Goal: Task Accomplishment & Management: Complete application form

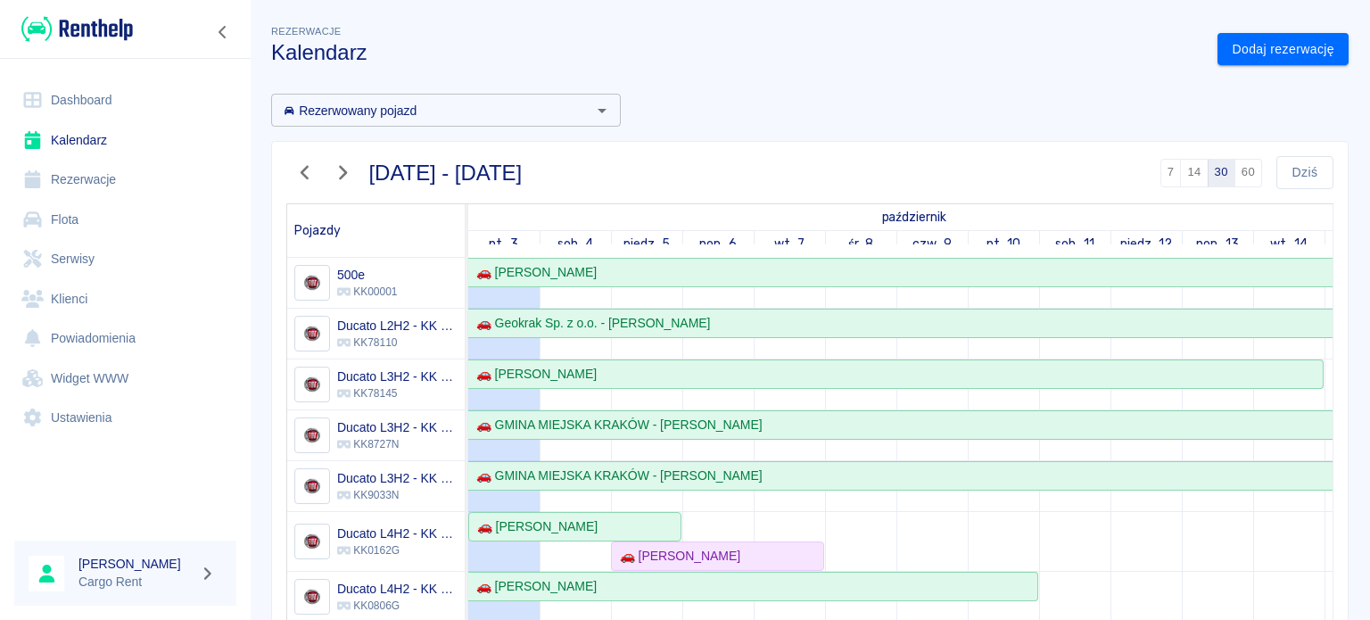
click at [76, 21] on img at bounding box center [77, 28] width 112 height 29
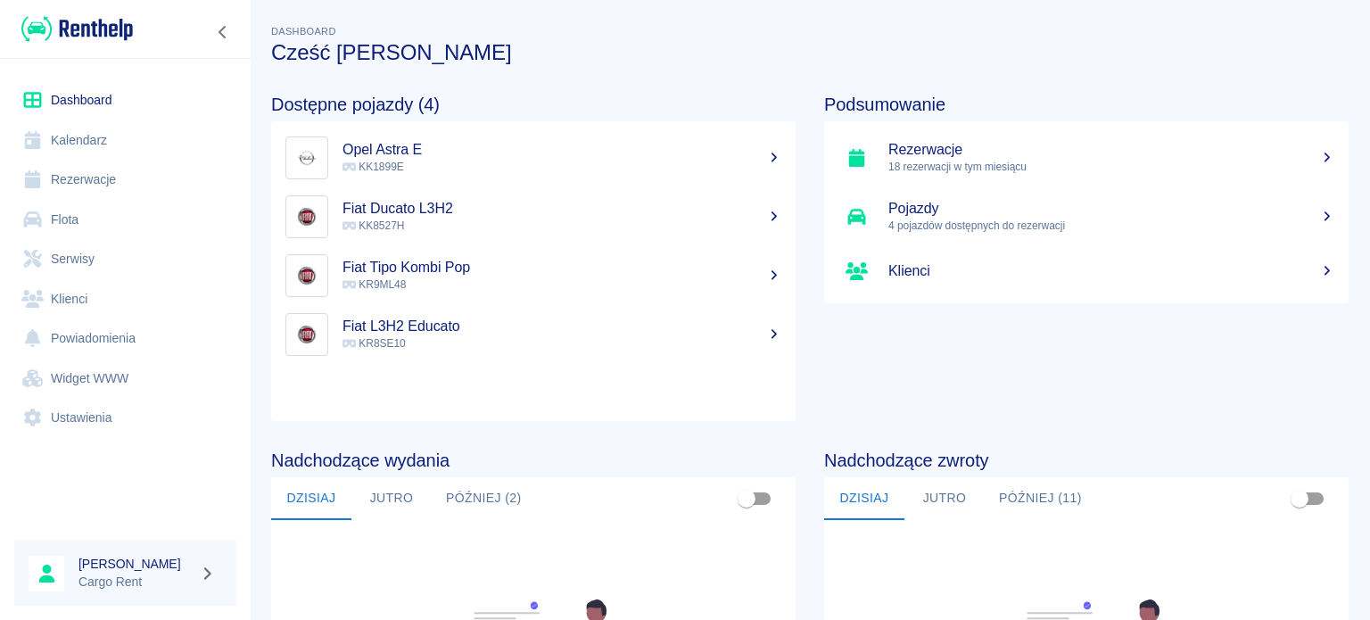
click at [107, 140] on link "Kalendarz" at bounding box center [125, 140] width 222 height 40
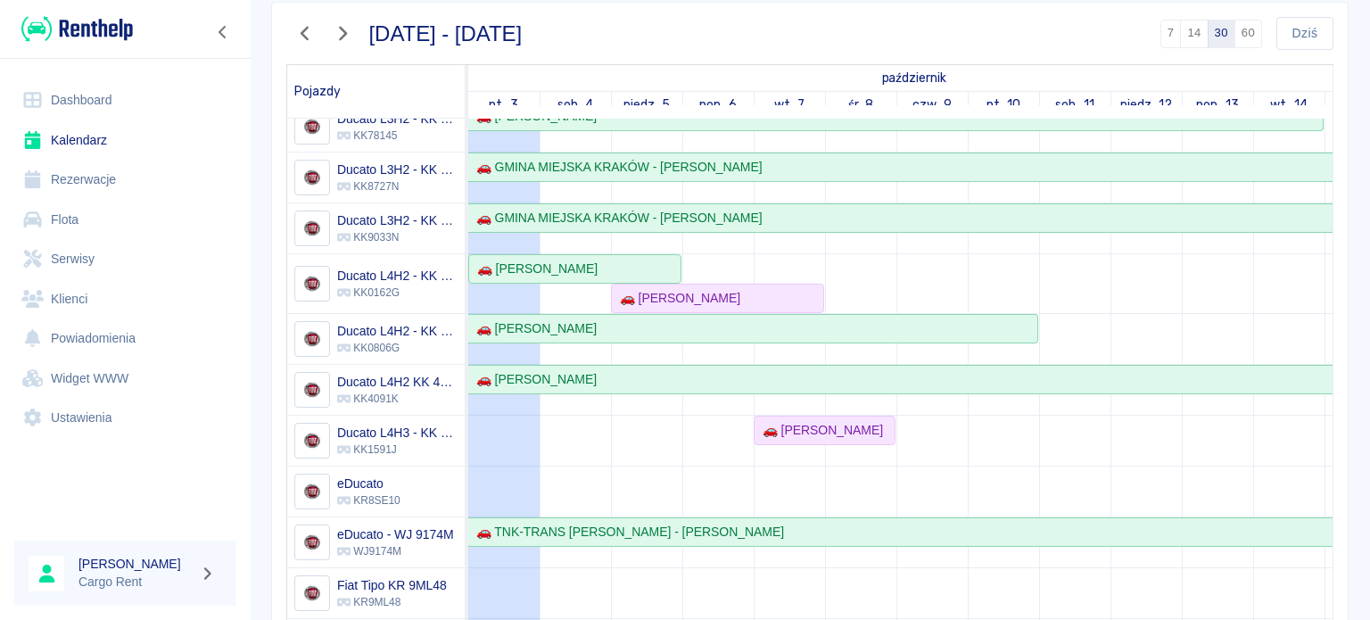
click at [701, 427] on td at bounding box center [718, 411] width 71 height 822
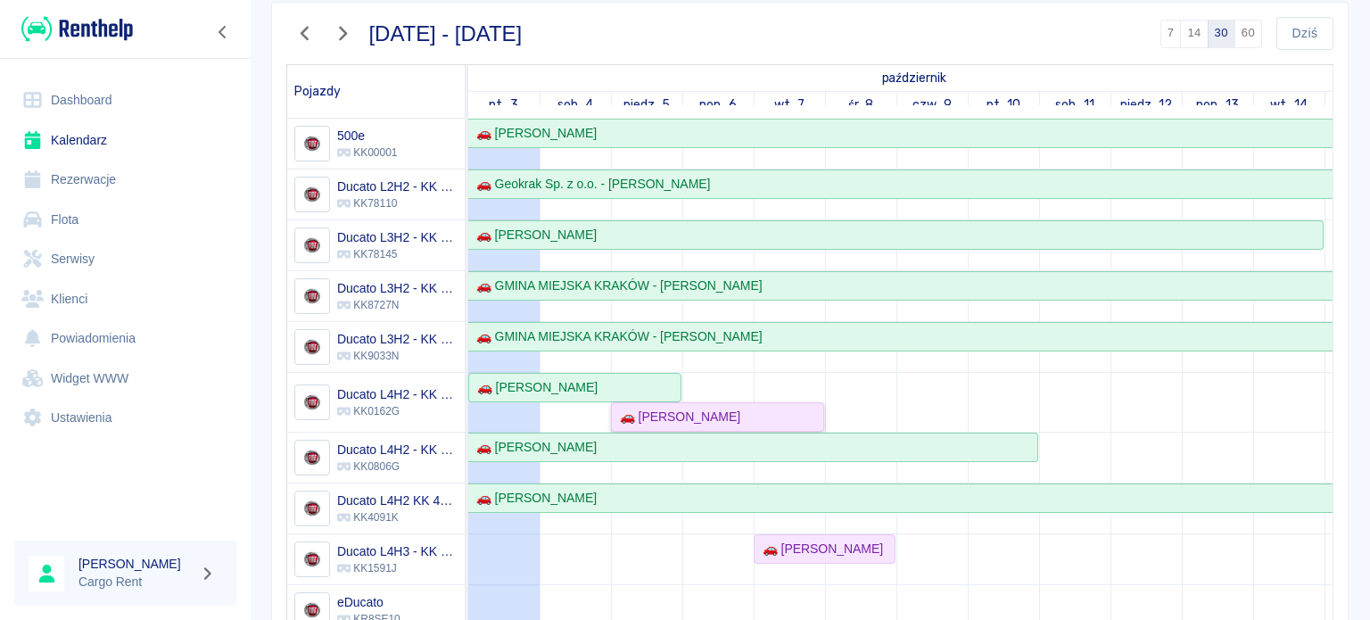
click at [789, 420] on div "🚗 [PERSON_NAME]" at bounding box center [718, 417] width 210 height 19
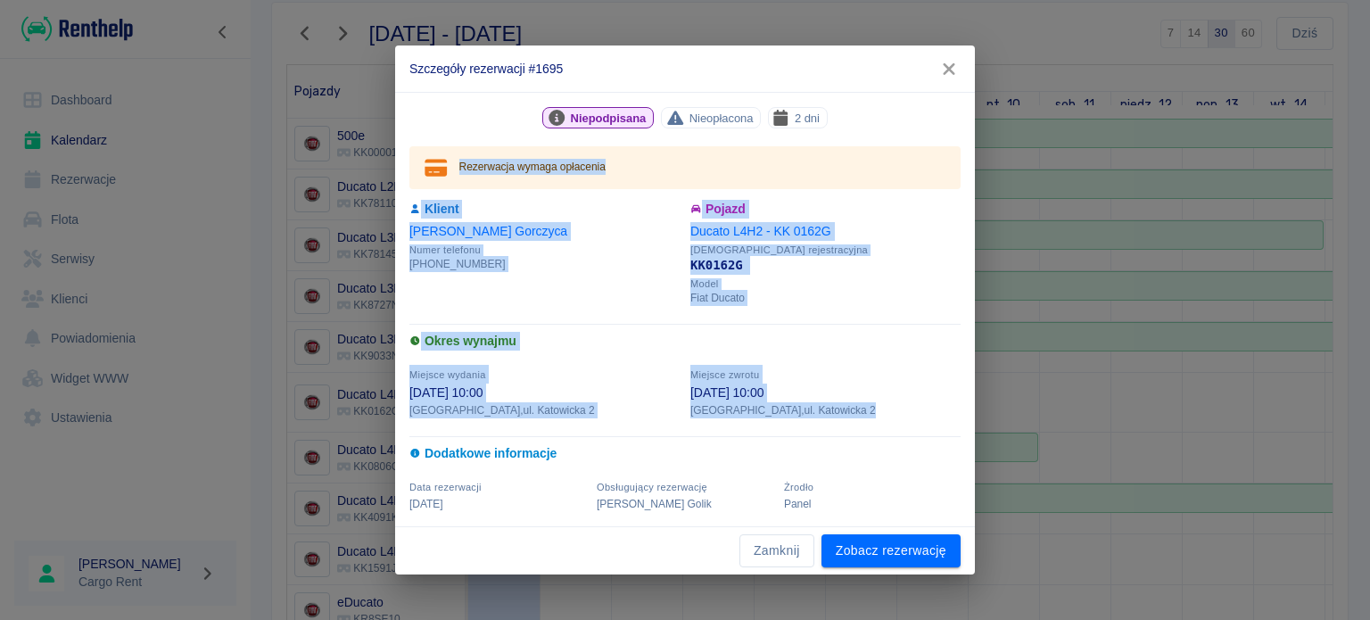
drag, startPoint x: 809, startPoint y: 414, endPoint x: 418, endPoint y: 173, distance: 459.8
click at [418, 173] on div "Niepodpisana Nieopłacona 2 dni Rezerwacja wymaga opłacenia Klient [PERSON_NAME]…" at bounding box center [680, 304] width 562 height 416
click at [583, 367] on div "Miejsce wydania [DATE] 10:00 [GEOGRAPHIC_DATA] , ul. Katowicka 2" at bounding box center [539, 386] width 281 height 64
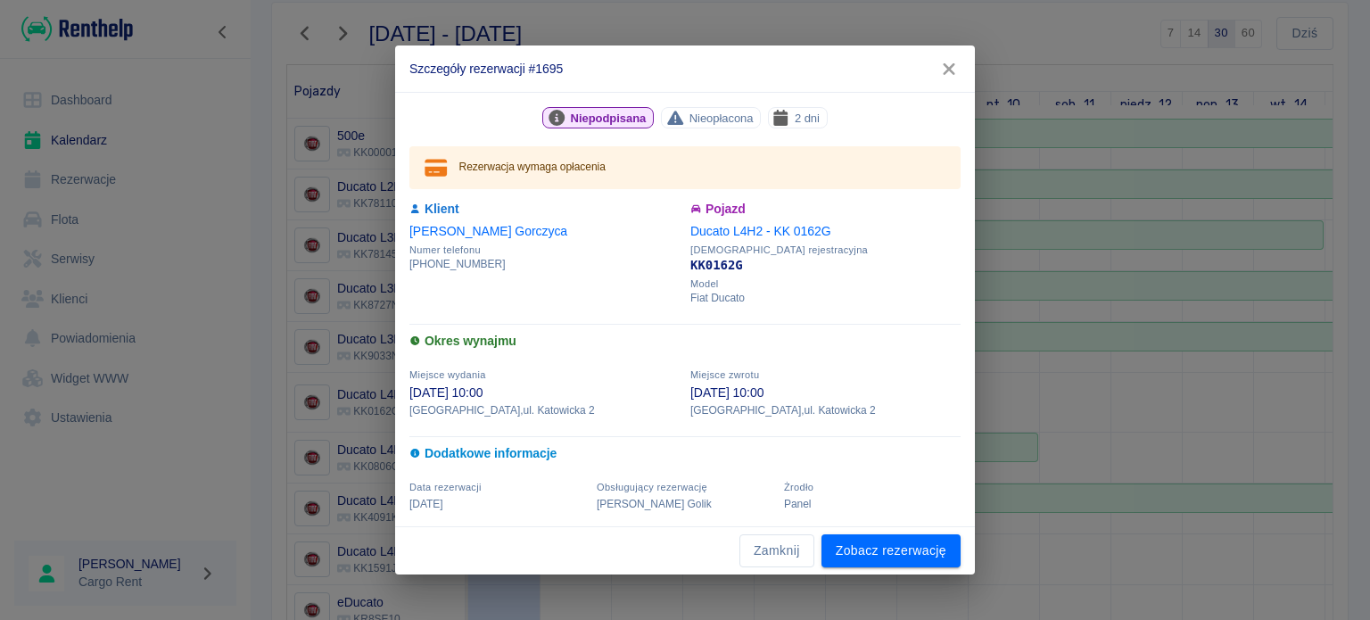
drag, startPoint x: 933, startPoint y: 64, endPoint x: 910, endPoint y: 228, distance: 164.9
click at [933, 64] on button "button" at bounding box center [949, 69] width 37 height 33
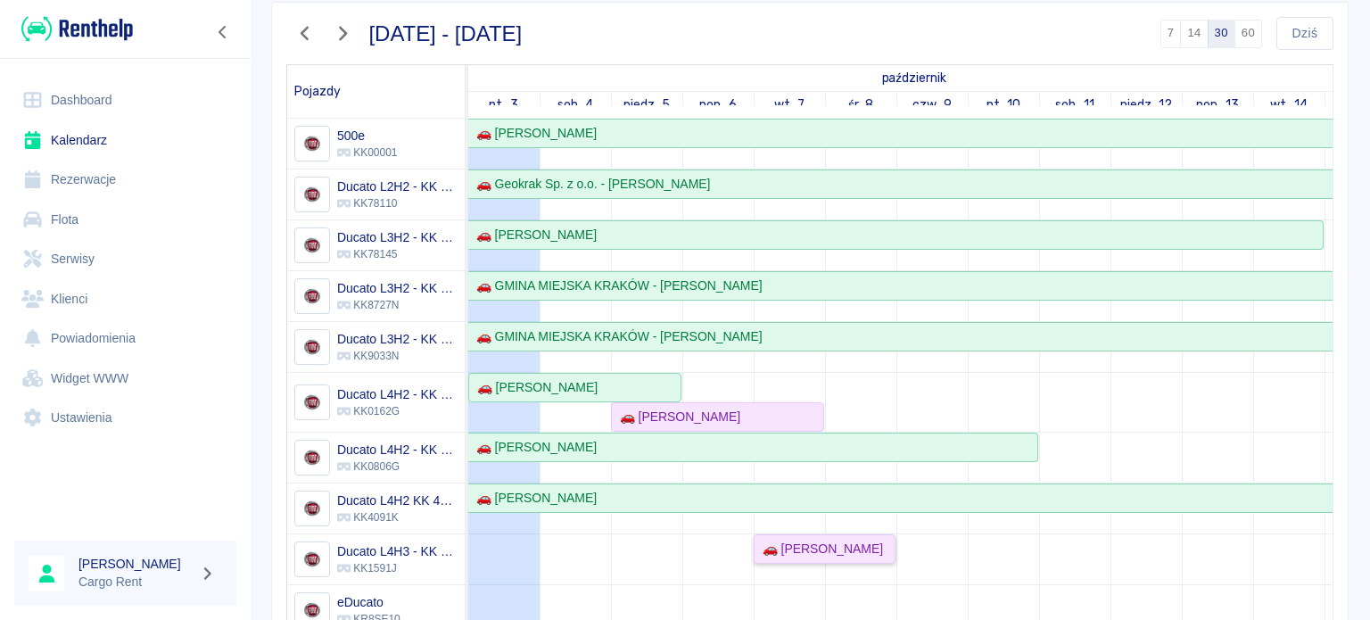
click at [775, 545] on div "🚗 [PERSON_NAME]" at bounding box center [820, 549] width 128 height 19
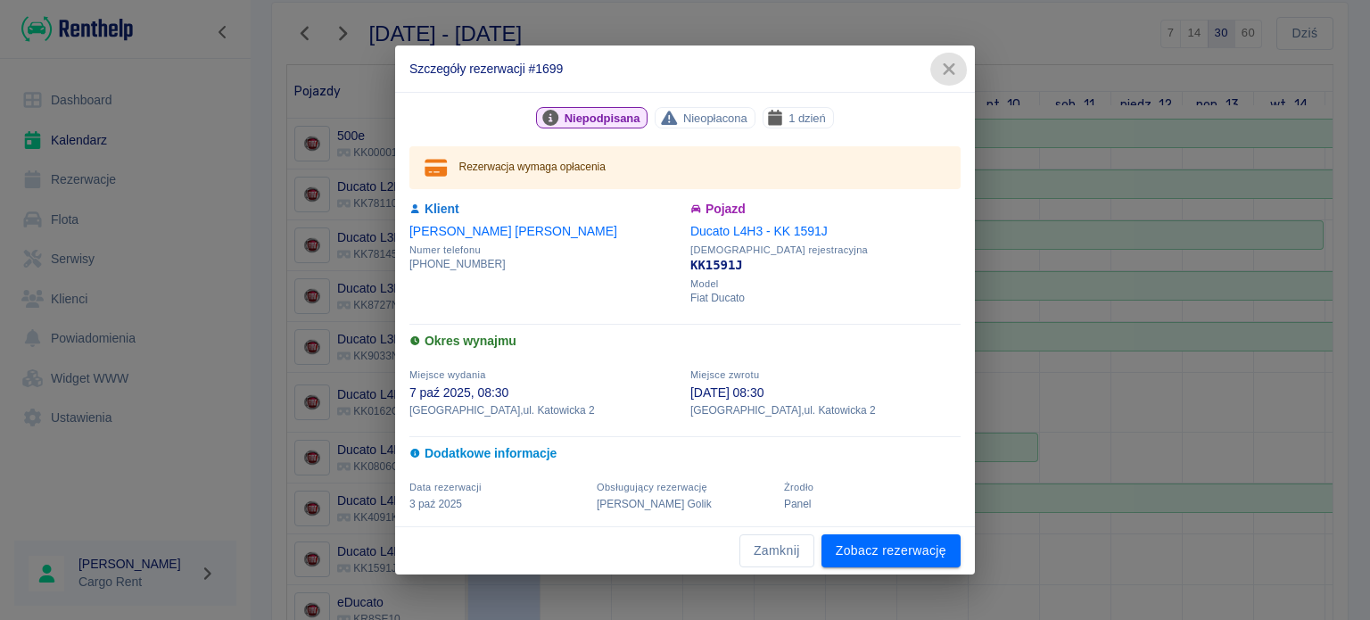
click at [954, 70] on icon "button" at bounding box center [949, 69] width 23 height 19
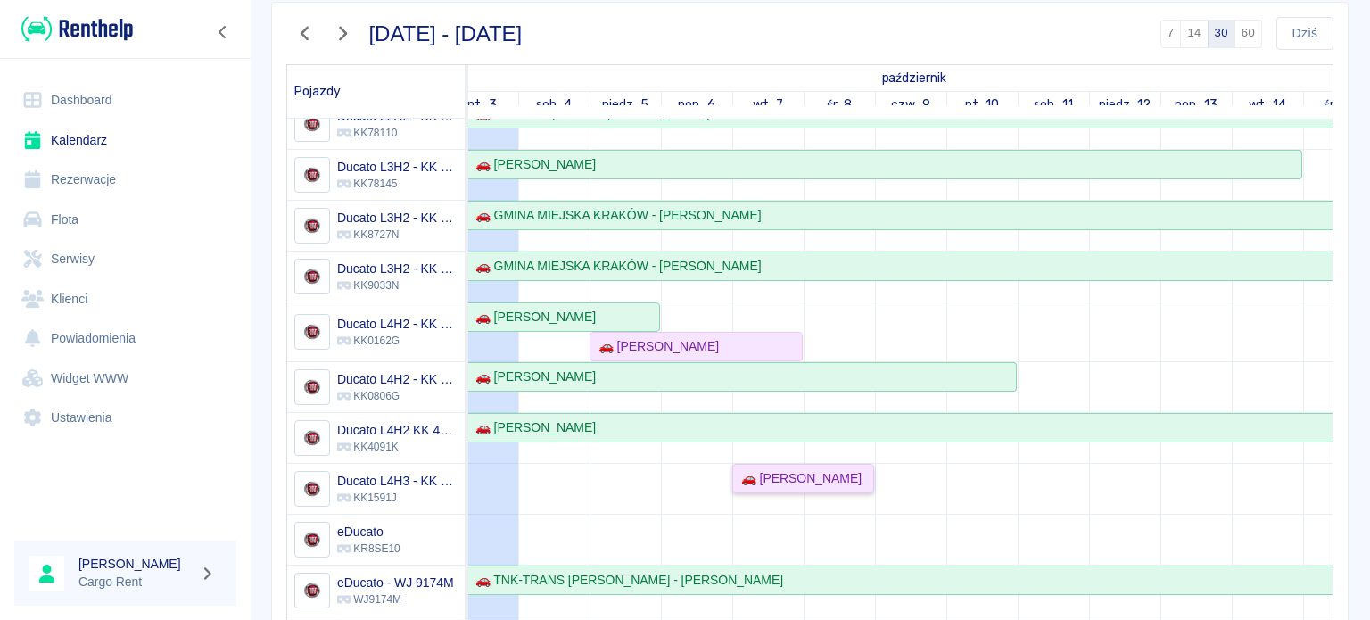
scroll to position [71, 0]
click at [768, 463] on link "🚗 [PERSON_NAME]" at bounding box center [803, 477] width 142 height 29
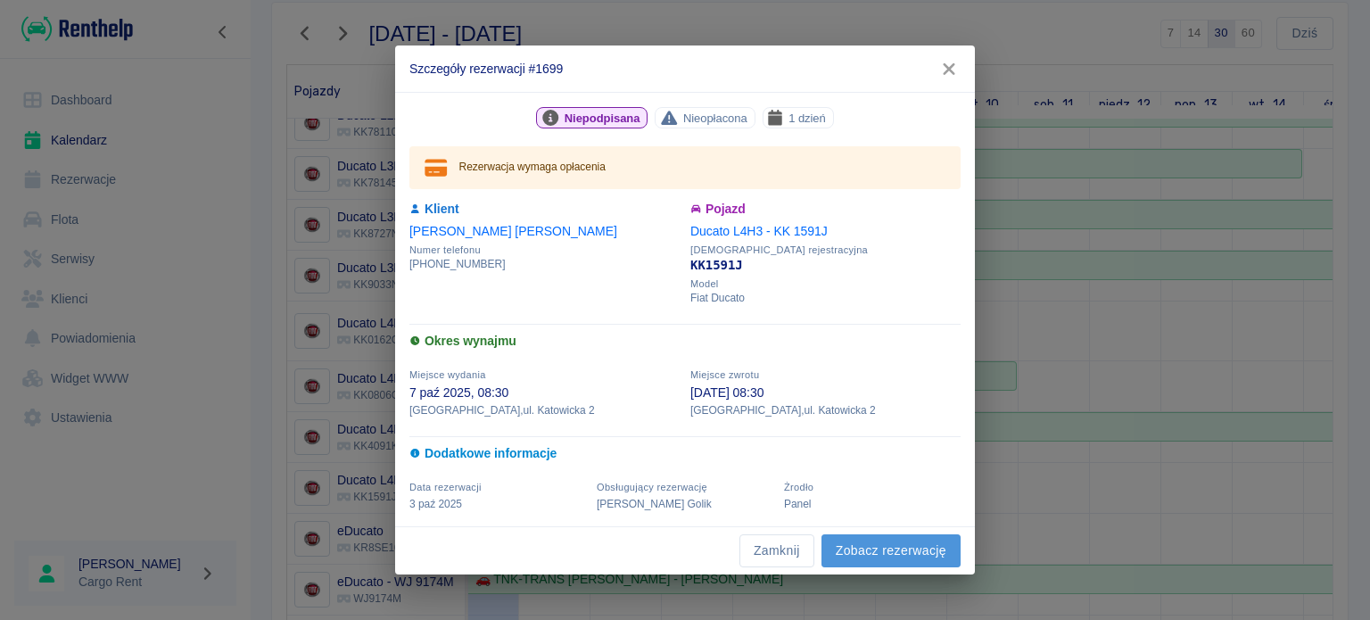
click at [864, 542] on link "Zobacz rezerwację" at bounding box center [891, 550] width 139 height 33
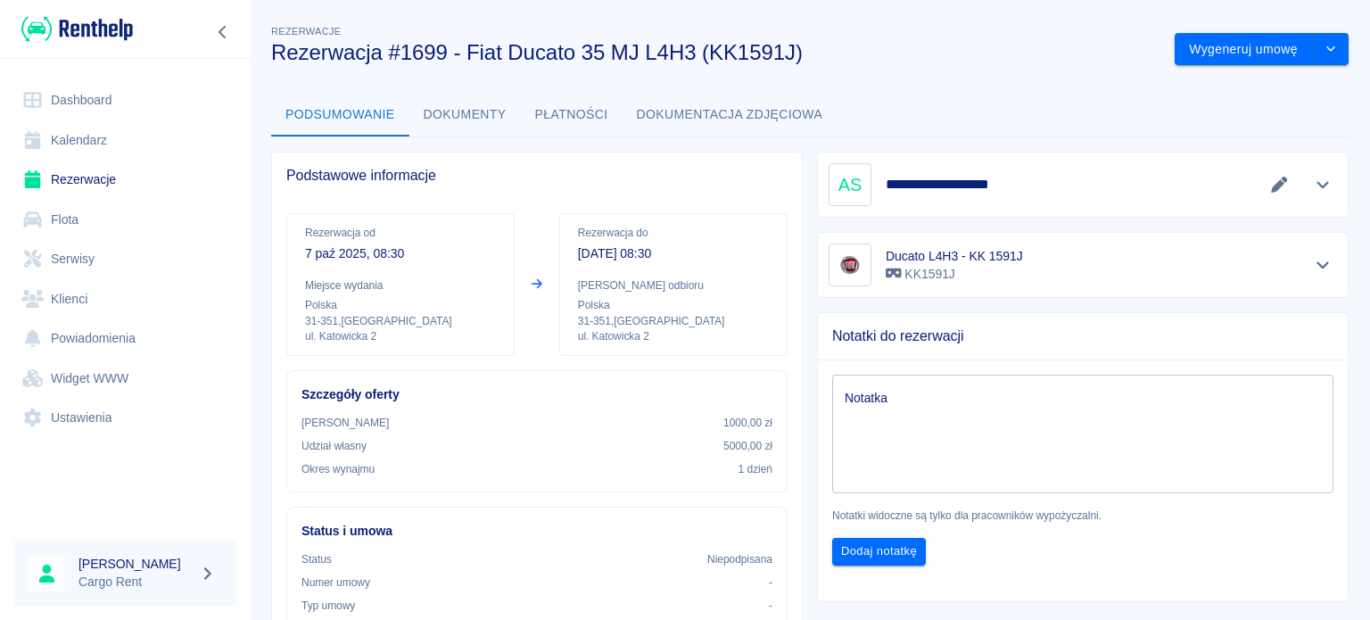
click at [111, 132] on link "Kalendarz" at bounding box center [125, 140] width 222 height 40
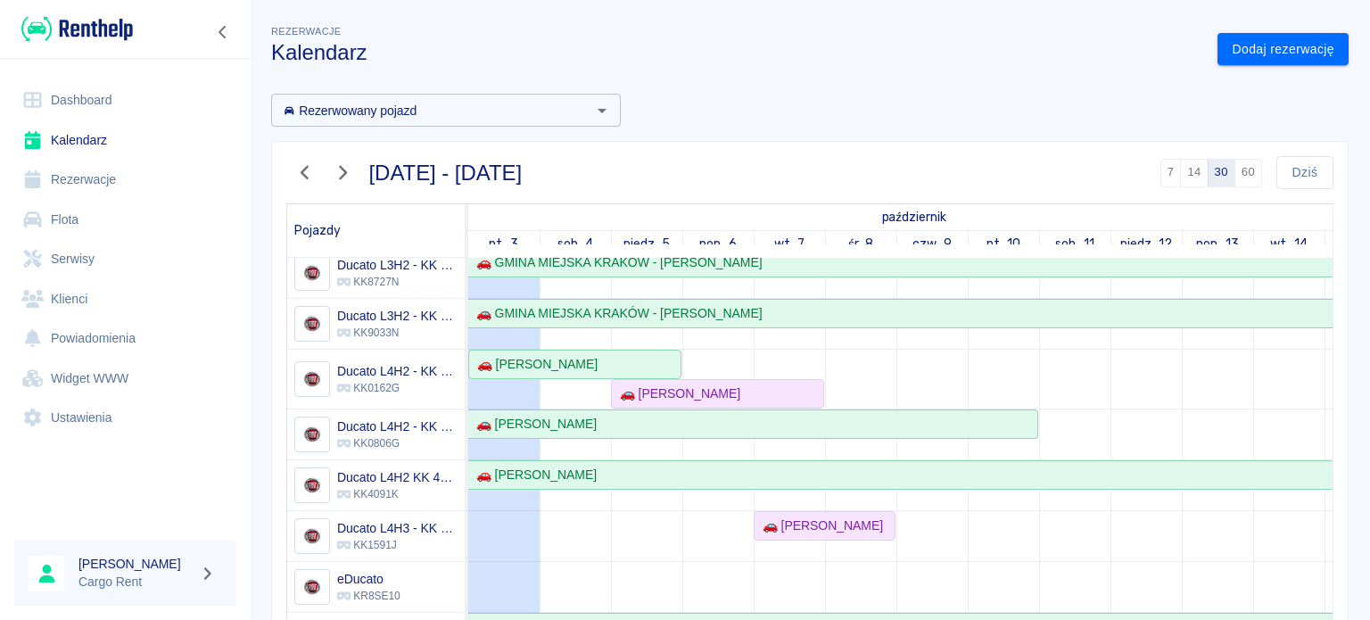
scroll to position [172, 0]
click at [760, 385] on div "🚗 [PERSON_NAME]" at bounding box center [718, 394] width 210 height 19
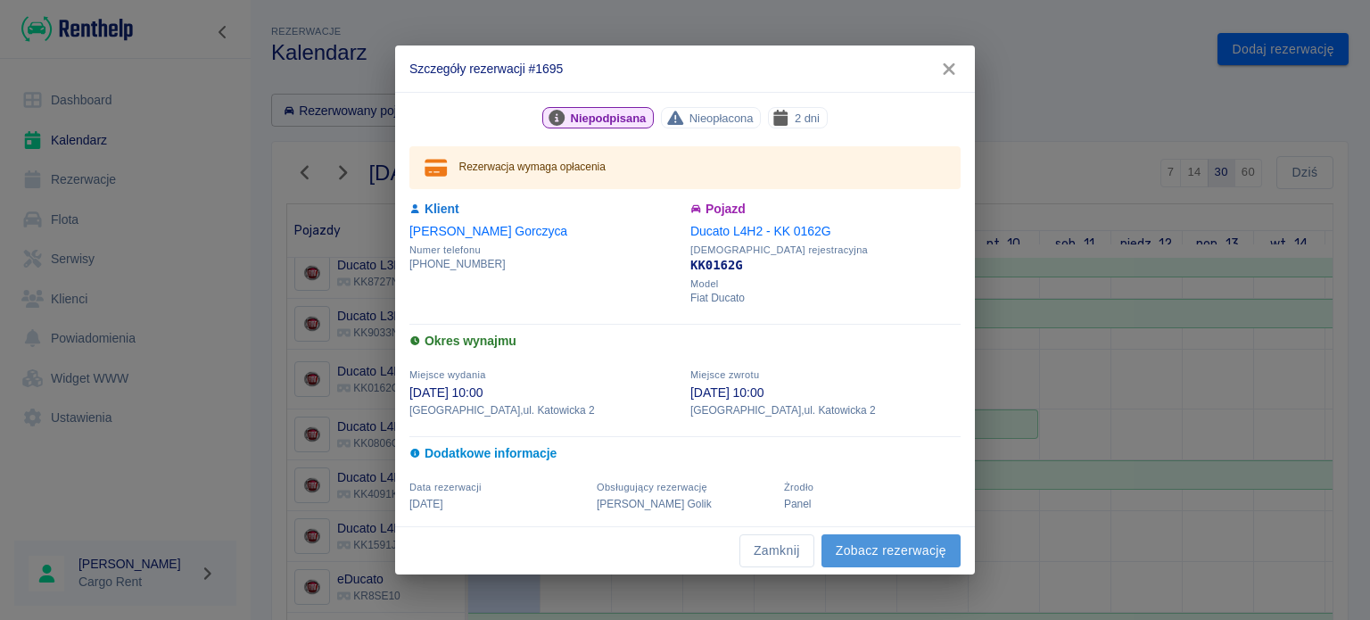
click at [834, 535] on link "Zobacz rezerwację" at bounding box center [891, 550] width 139 height 33
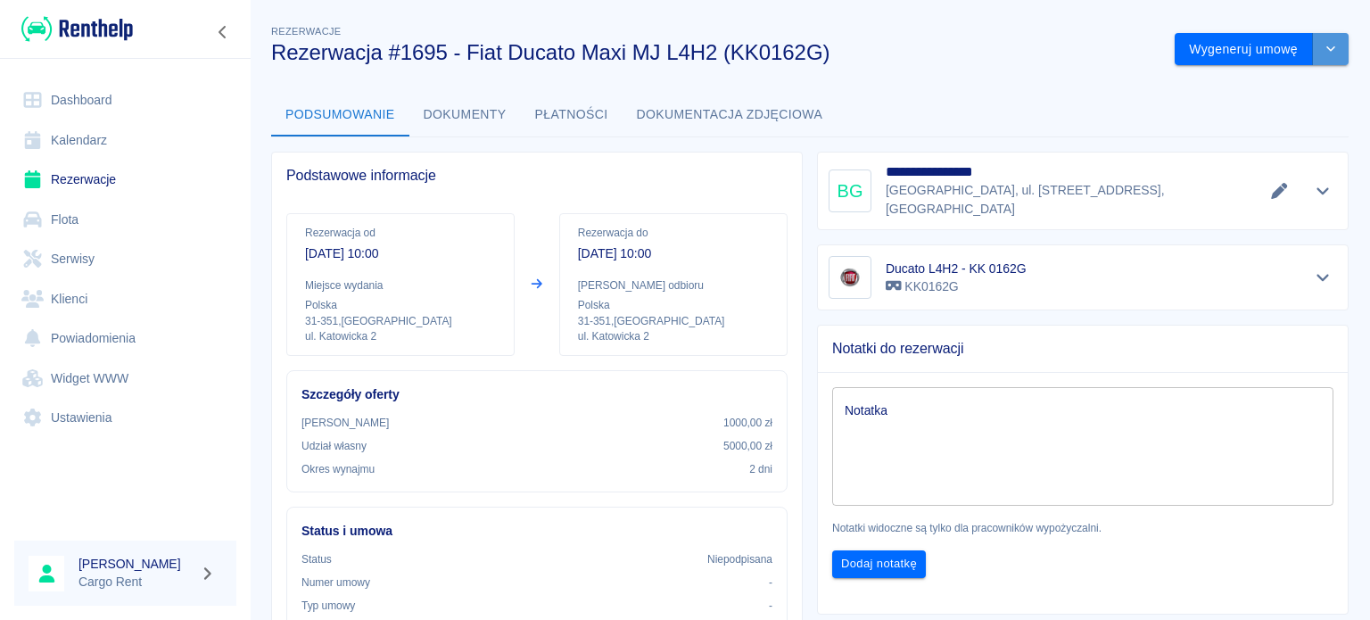
click at [1328, 47] on button "drop-down" at bounding box center [1331, 49] width 36 height 33
click at [1237, 87] on li "Modyfikuj rezerwację" at bounding box center [1248, 86] width 145 height 29
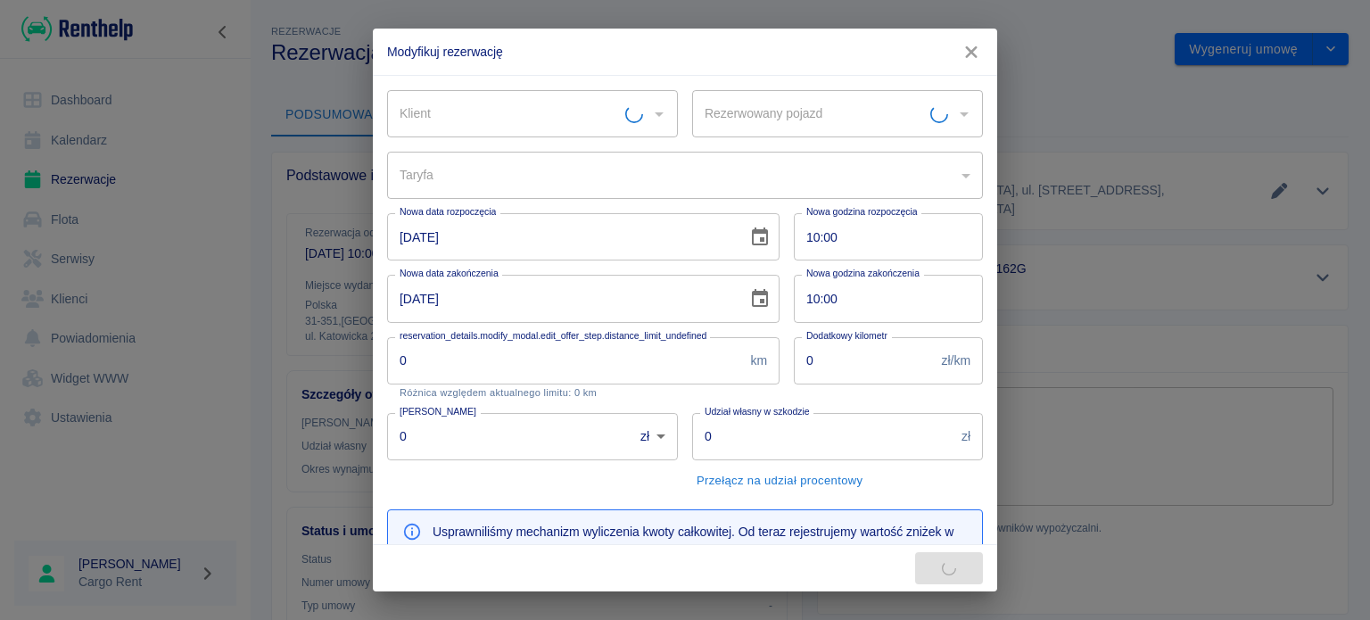
type input "a5dbbe01-66d9-4a5a-a8e6-7ca8e8534207"
type input "1000"
type input "5000"
type input "558"
type input "Ducato L4H2 - KK 0162G - KK0162G"
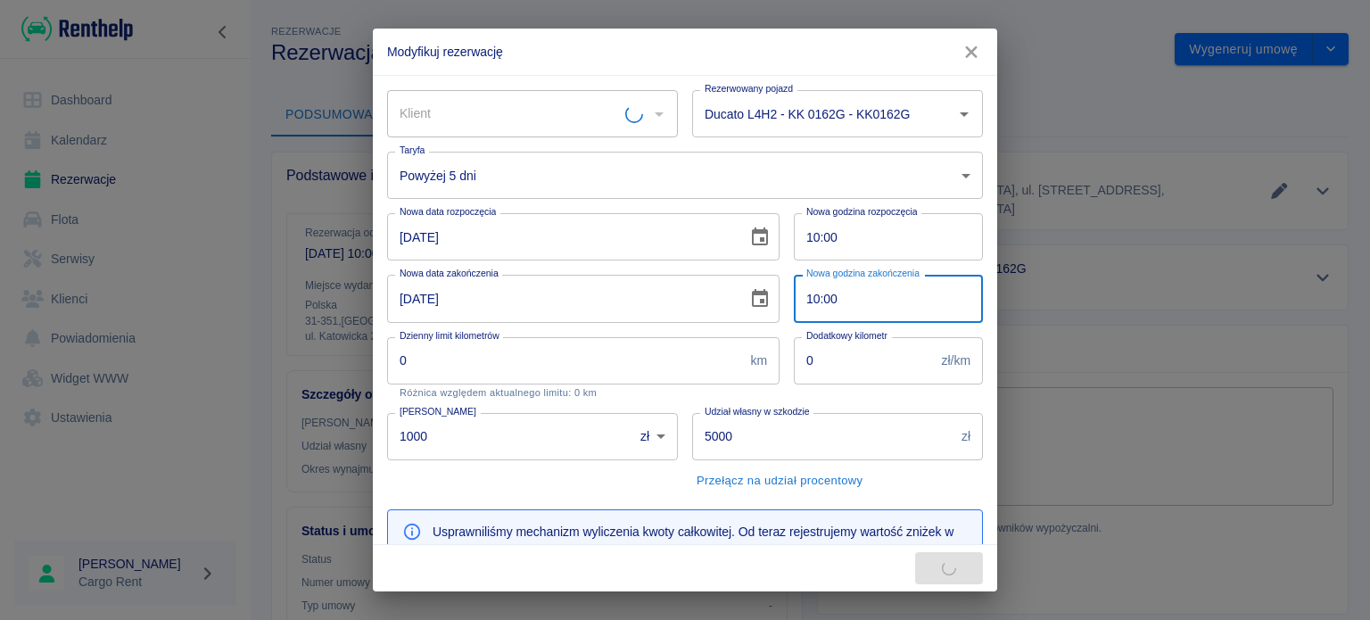
click at [803, 296] on input "10:00" at bounding box center [882, 298] width 177 height 47
type input "[PERSON_NAME]"
type input "08:00"
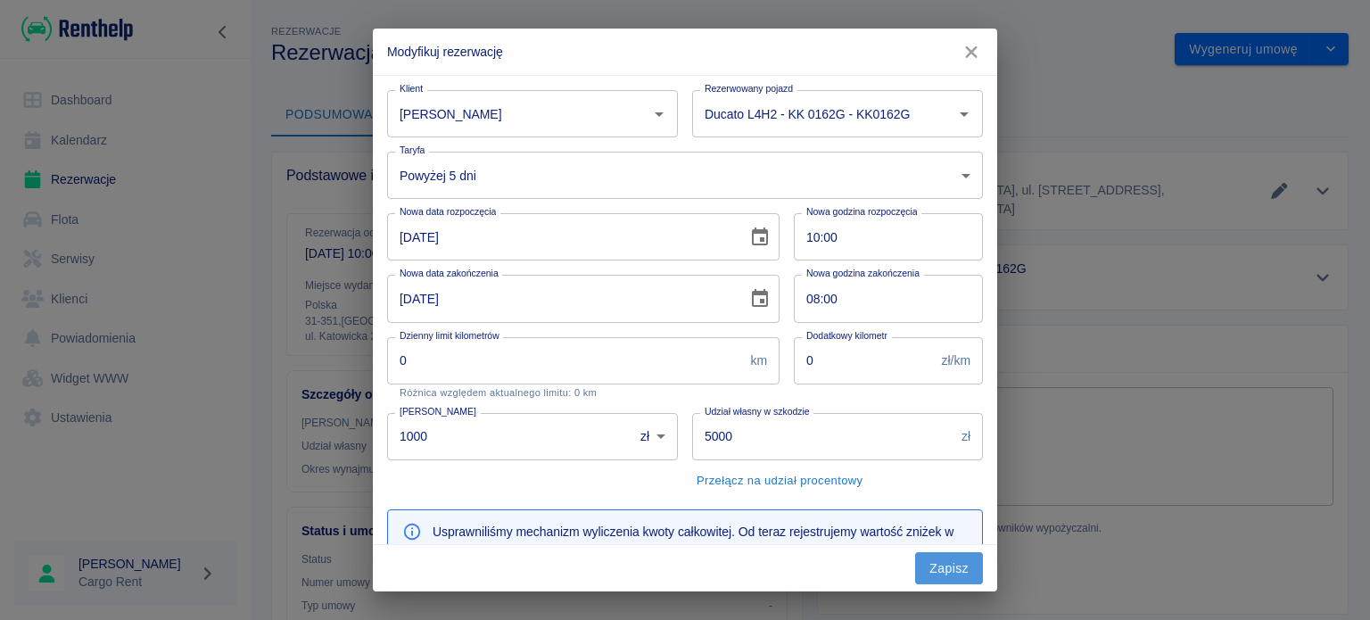
click at [967, 575] on button "Zapisz" at bounding box center [949, 568] width 68 height 33
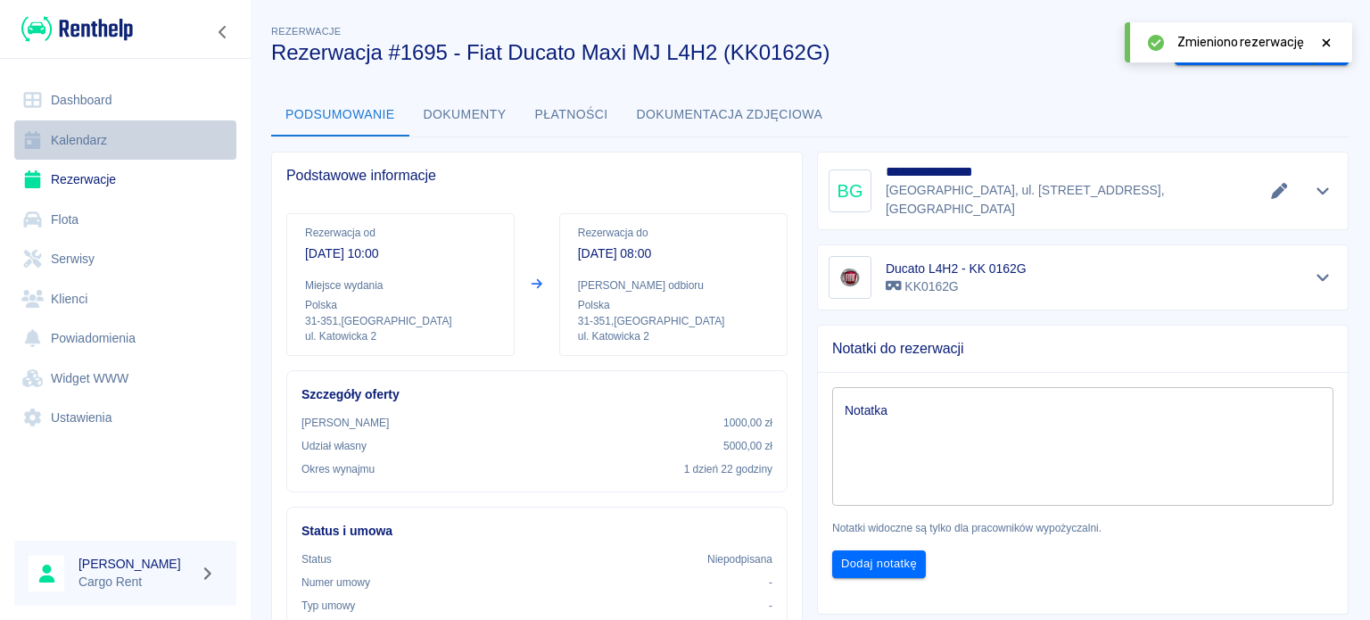
click at [78, 143] on link "Kalendarz" at bounding box center [125, 140] width 222 height 40
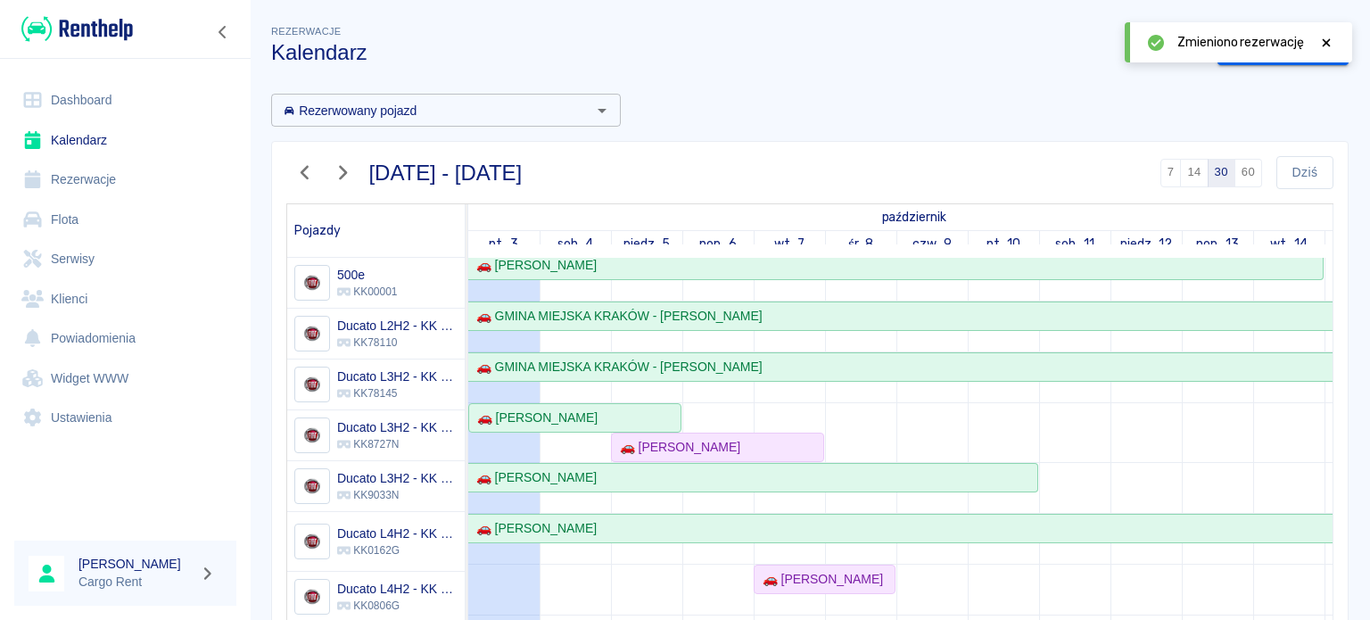
scroll to position [109, 0]
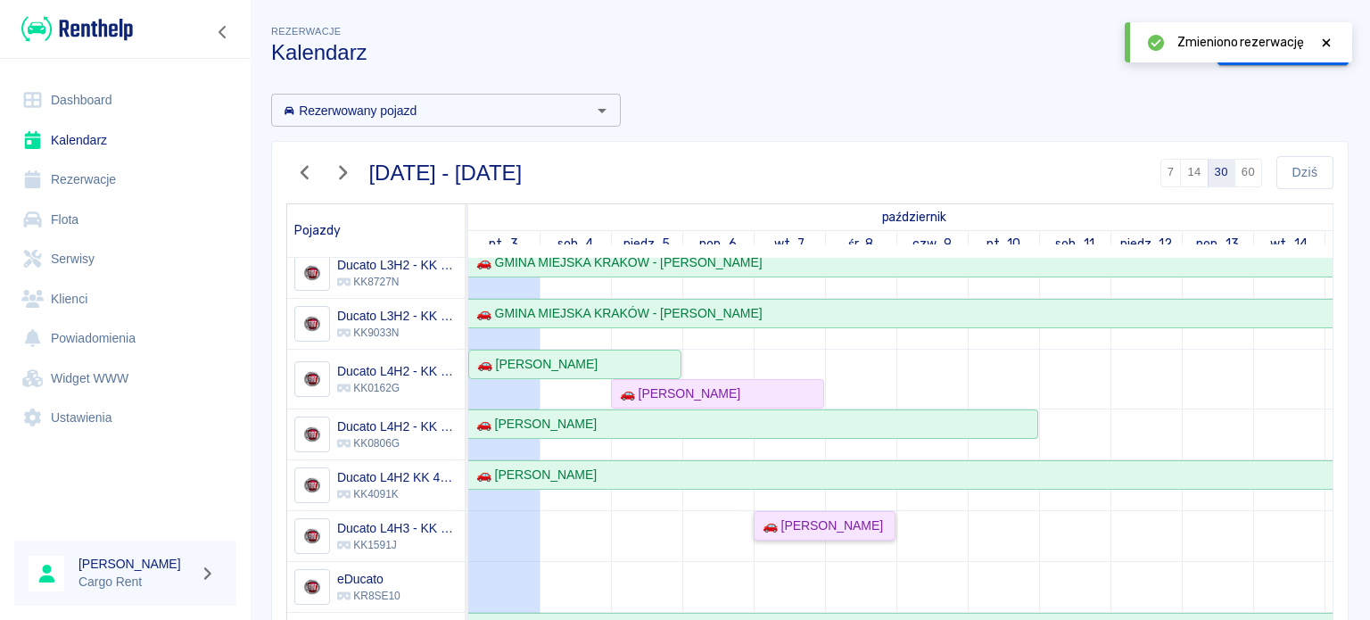
click at [789, 517] on div "🚗 [PERSON_NAME]" at bounding box center [820, 526] width 128 height 19
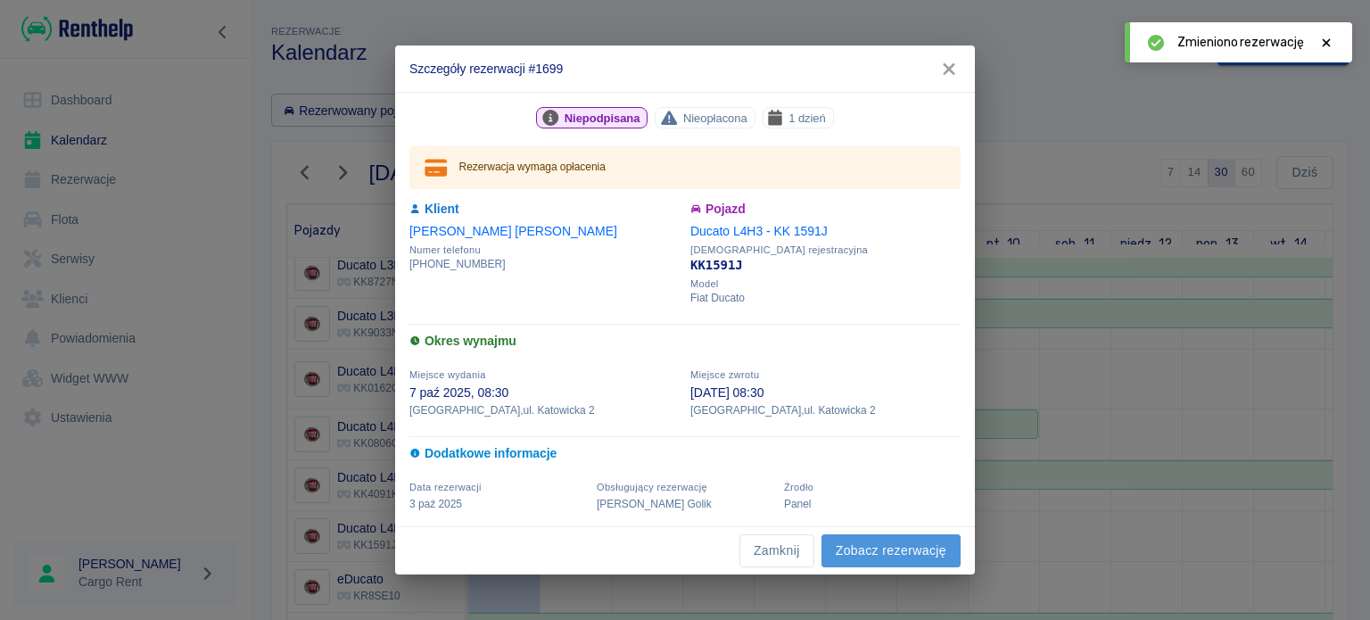
click at [899, 548] on link "Zobacz rezerwację" at bounding box center [891, 550] width 139 height 33
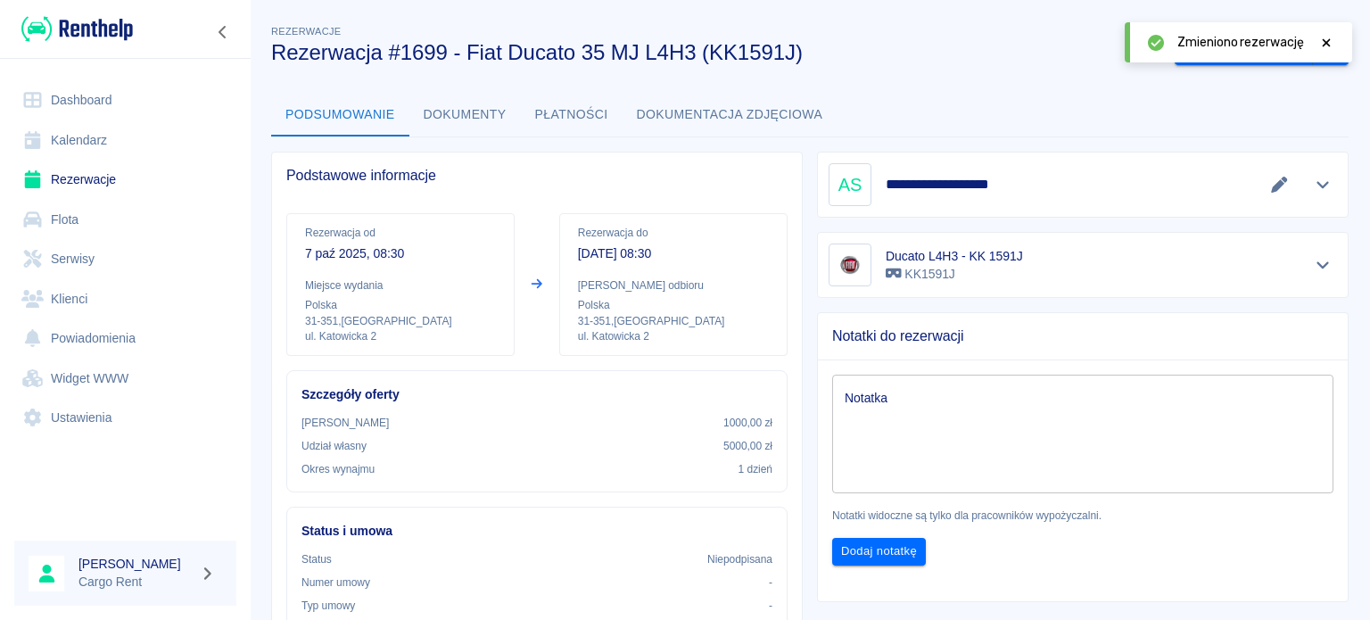
click at [1322, 39] on icon at bounding box center [1327, 43] width 16 height 12
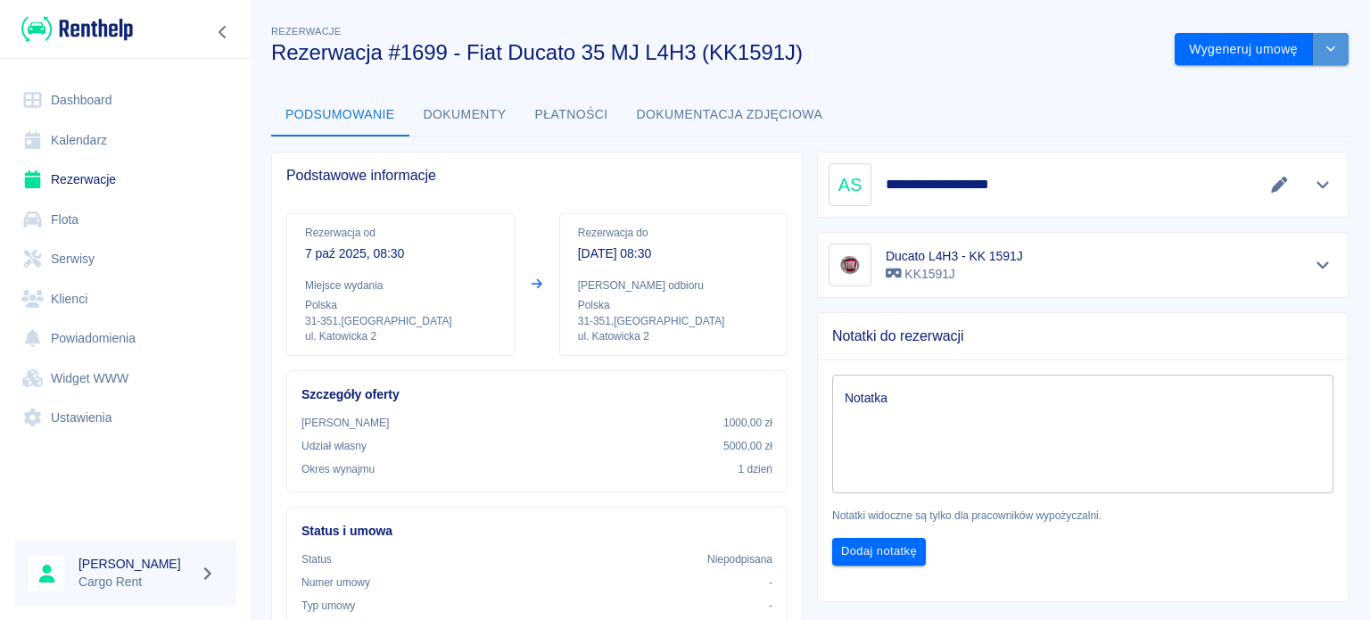
click at [1324, 46] on icon "drop-down" at bounding box center [1331, 49] width 14 height 12
click at [1252, 77] on li "Modyfikuj rezerwację" at bounding box center [1248, 86] width 145 height 29
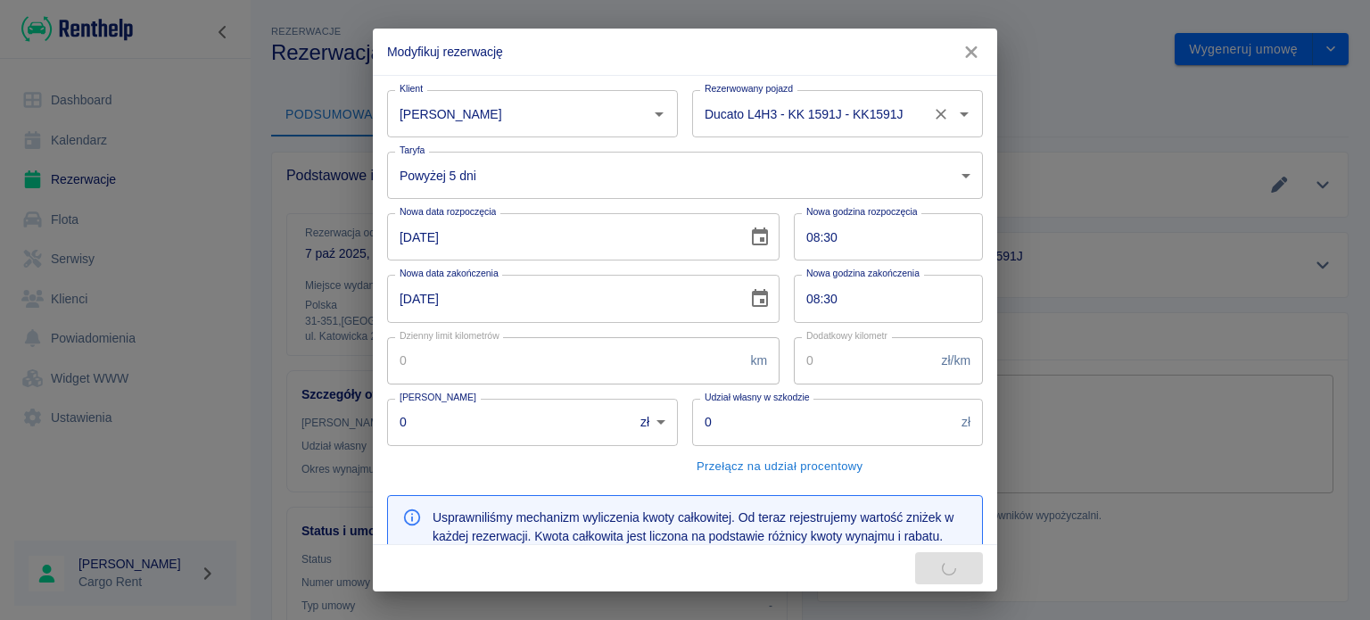
type input "1000"
type input "5000"
type input "289"
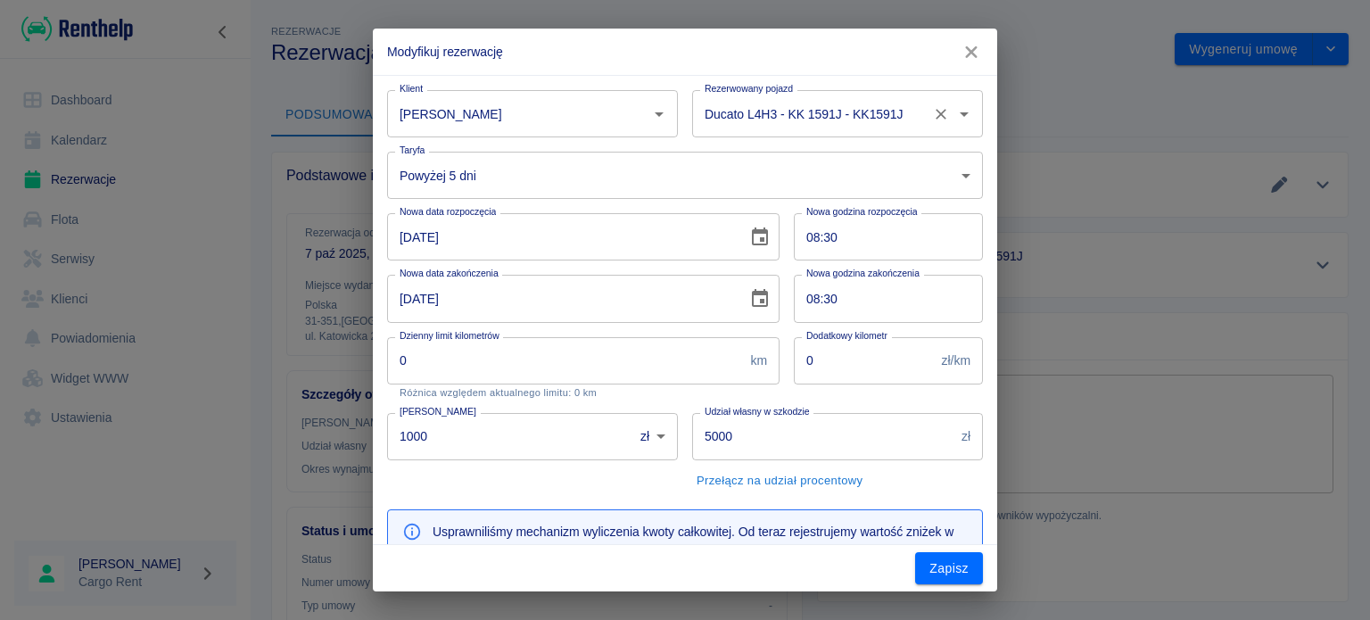
click at [767, 130] on div "Ducato L4H3 - KK 1591J - KK1591J Rezerwowany pojazd" at bounding box center [837, 113] width 291 height 47
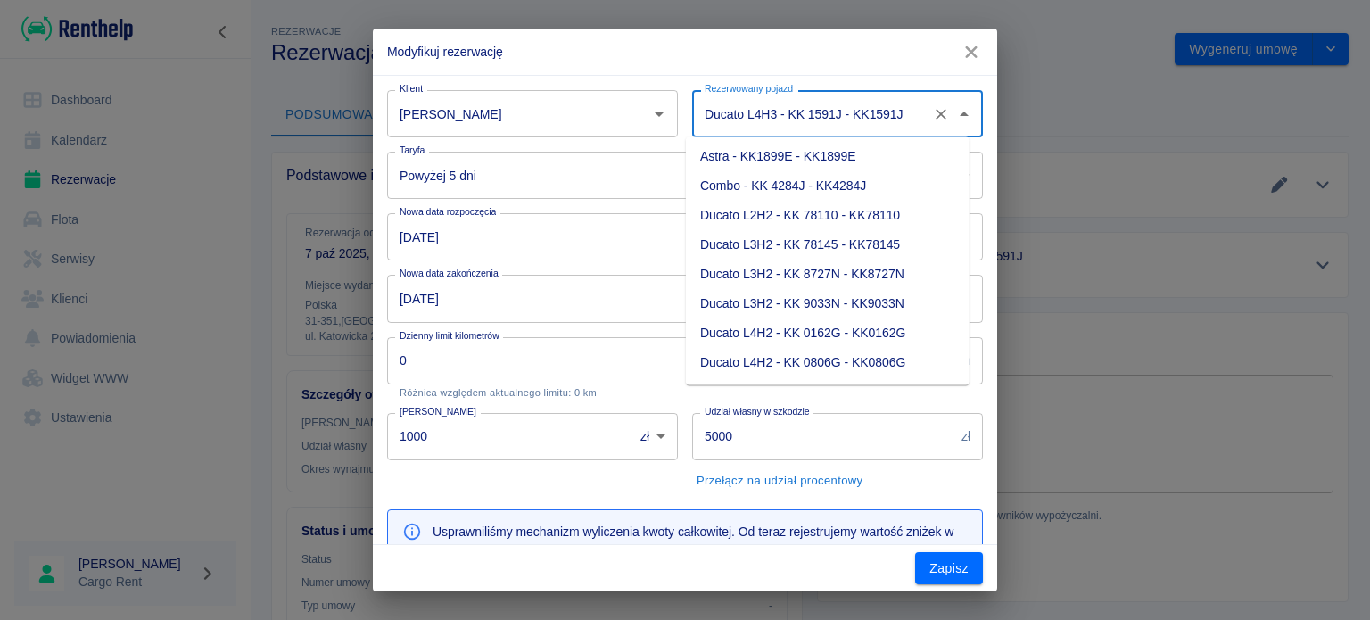
click at [892, 326] on li "Ducato L4H2 - KK 0162G - KK0162G" at bounding box center [828, 333] width 284 height 29
type input "Ducato L4H2 - KK 0162G - KK0162G"
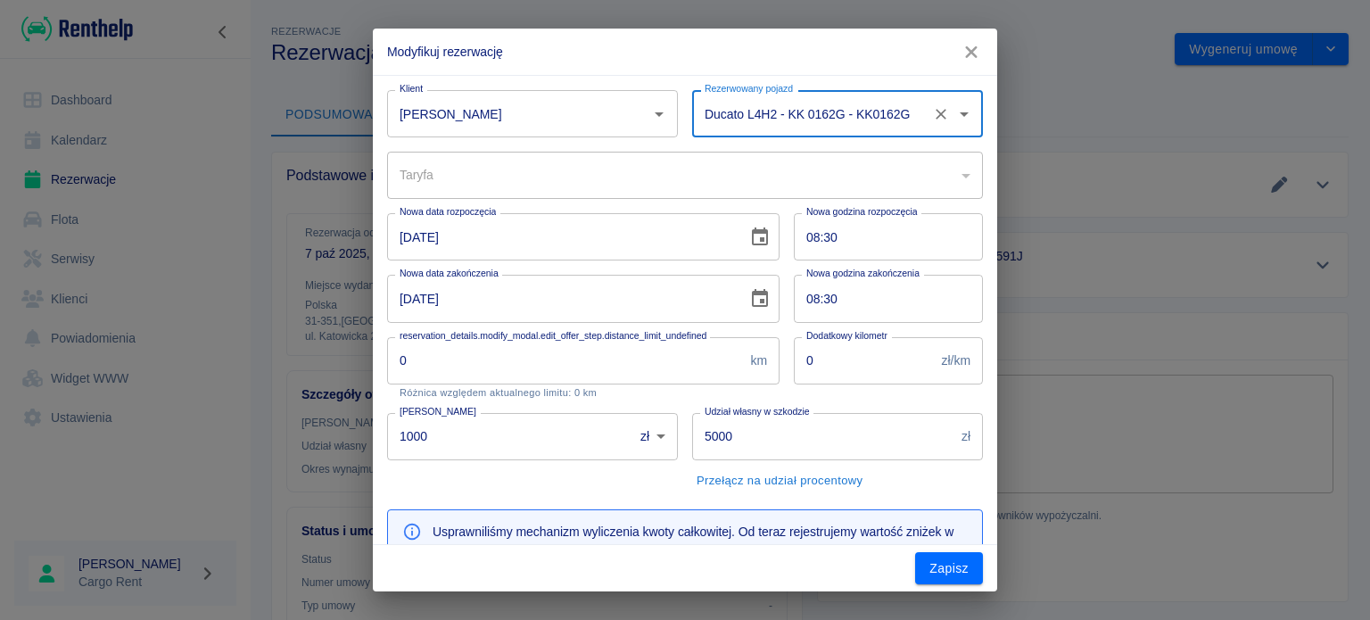
type input "a5dbbe01-66d9-4a5a-a8e6-7ca8e8534207"
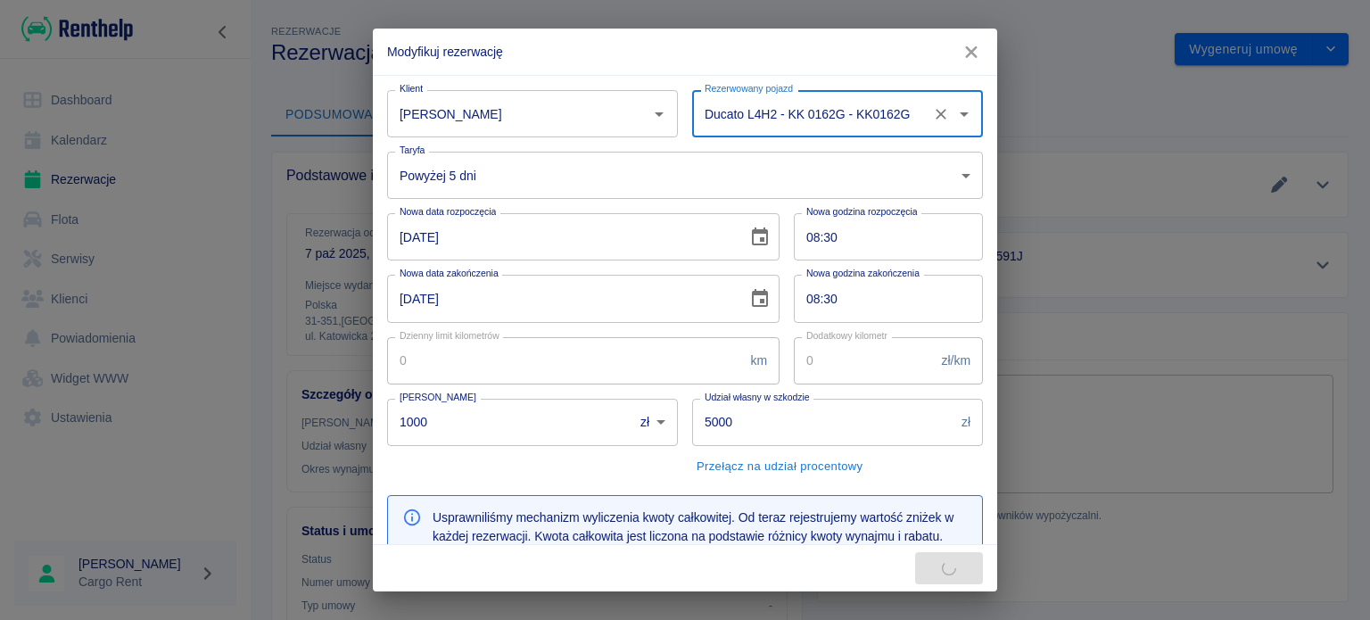
type input "279"
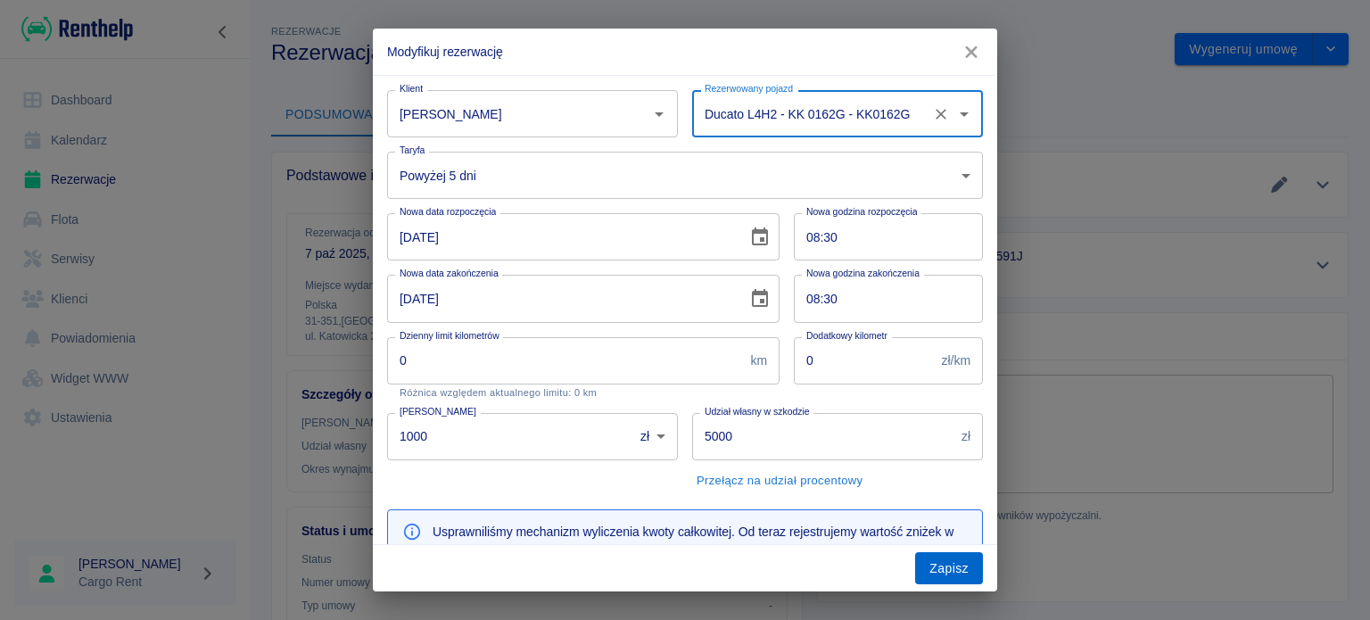
click at [929, 569] on button "Zapisz" at bounding box center [949, 568] width 68 height 33
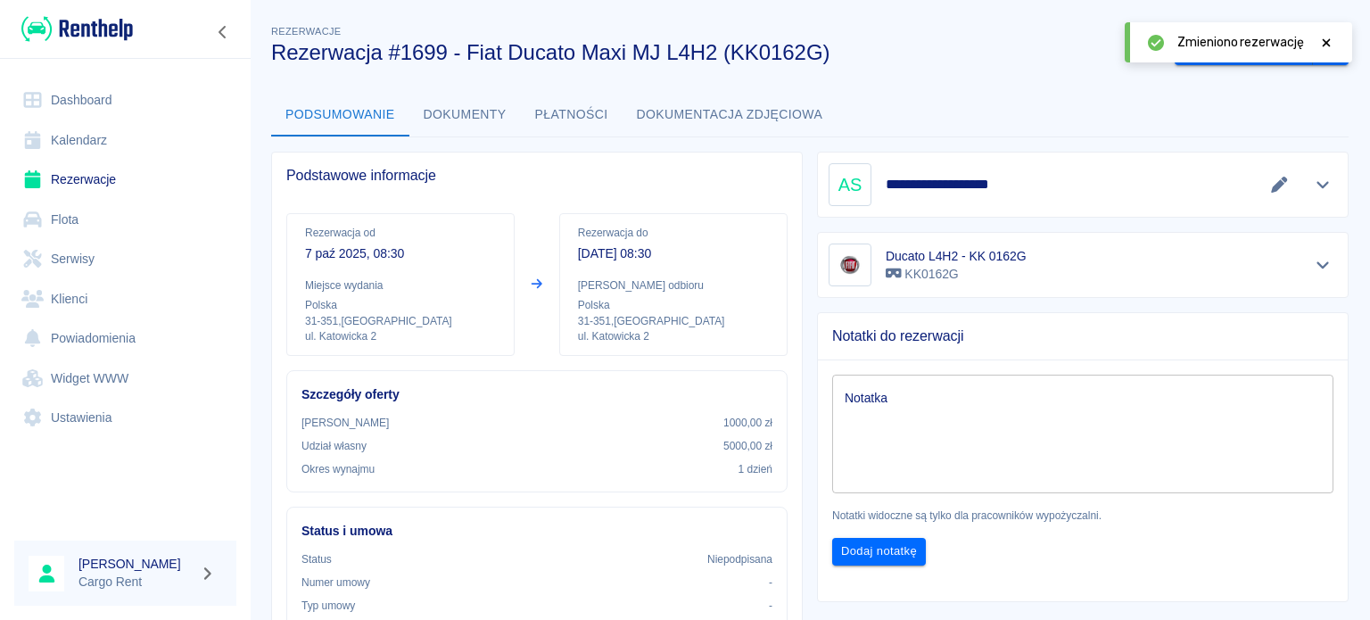
click at [43, 156] on link "Kalendarz" at bounding box center [125, 140] width 222 height 40
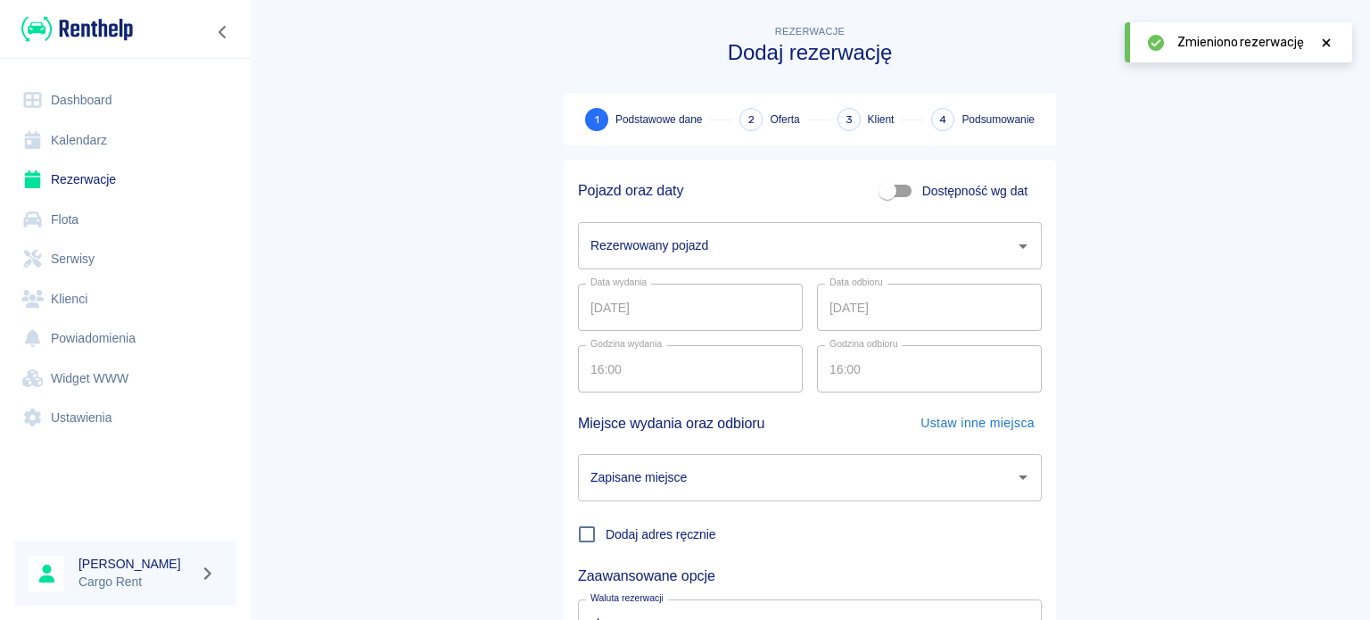
click at [782, 210] on div "Rezerwowany pojazd Rezerwowany pojazd" at bounding box center [803, 239] width 478 height 62
click at [778, 252] on input "Rezerwowany pojazd" at bounding box center [796, 245] width 421 height 31
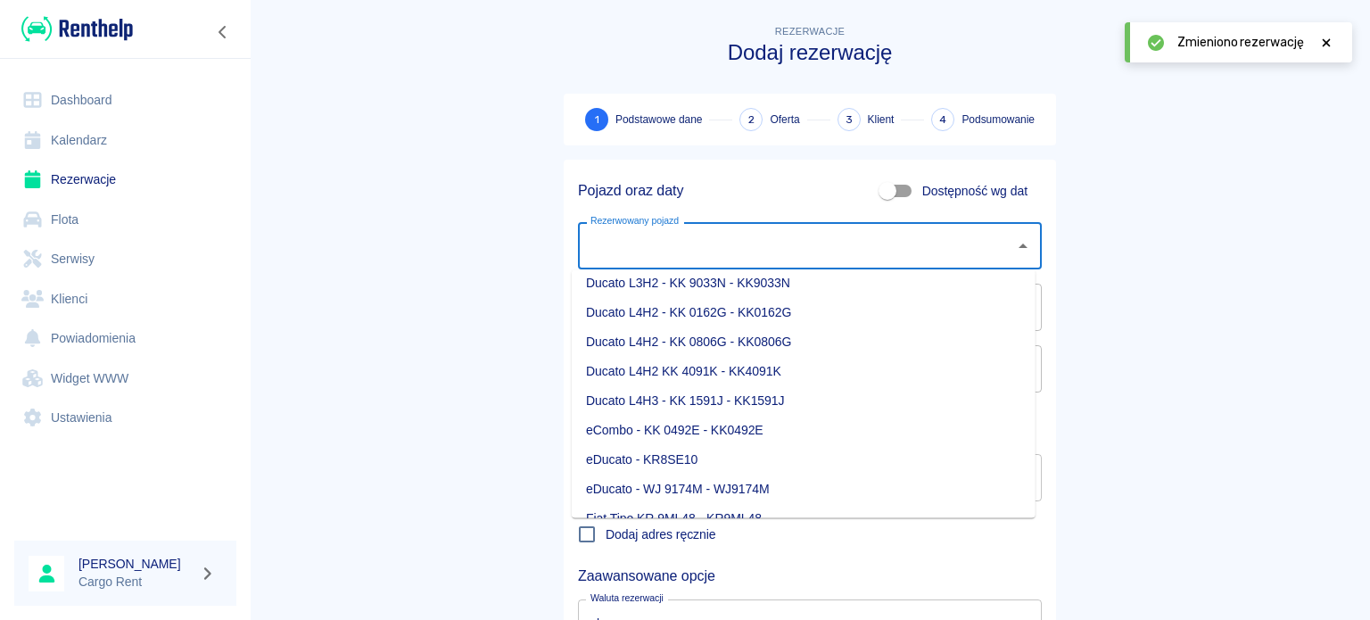
click at [771, 408] on li "Ducato L4H3 - KK 1591J - KK1591J" at bounding box center [804, 400] width 464 height 29
type input "Ducato L4H3 - KK 1591J - KK1591J"
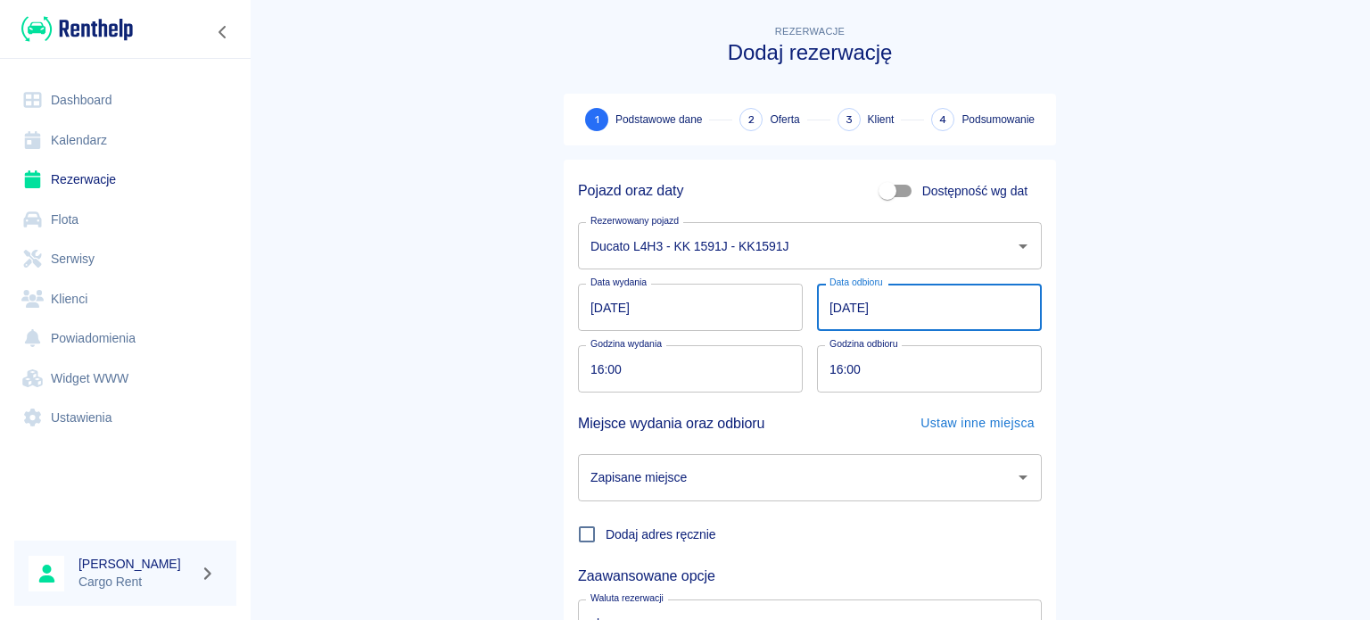
click at [833, 311] on input "[DATE]" at bounding box center [929, 307] width 225 height 47
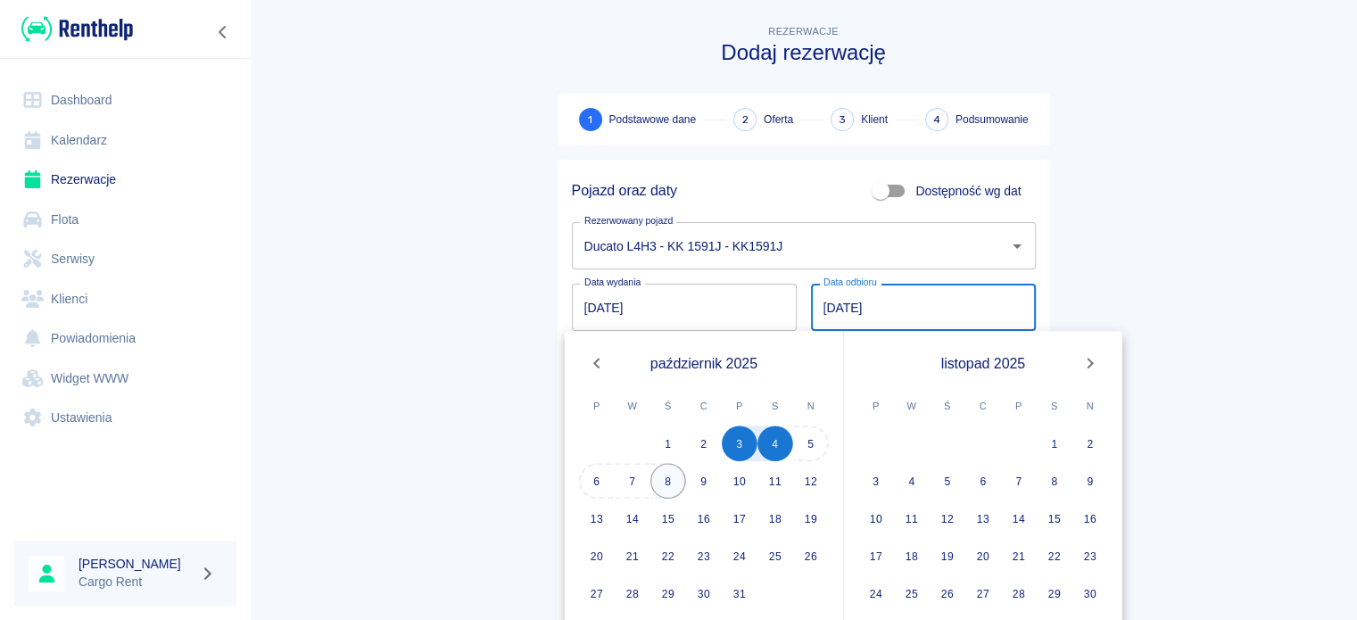
click at [659, 476] on button "8" at bounding box center [668, 481] width 36 height 36
type input "[DATE]"
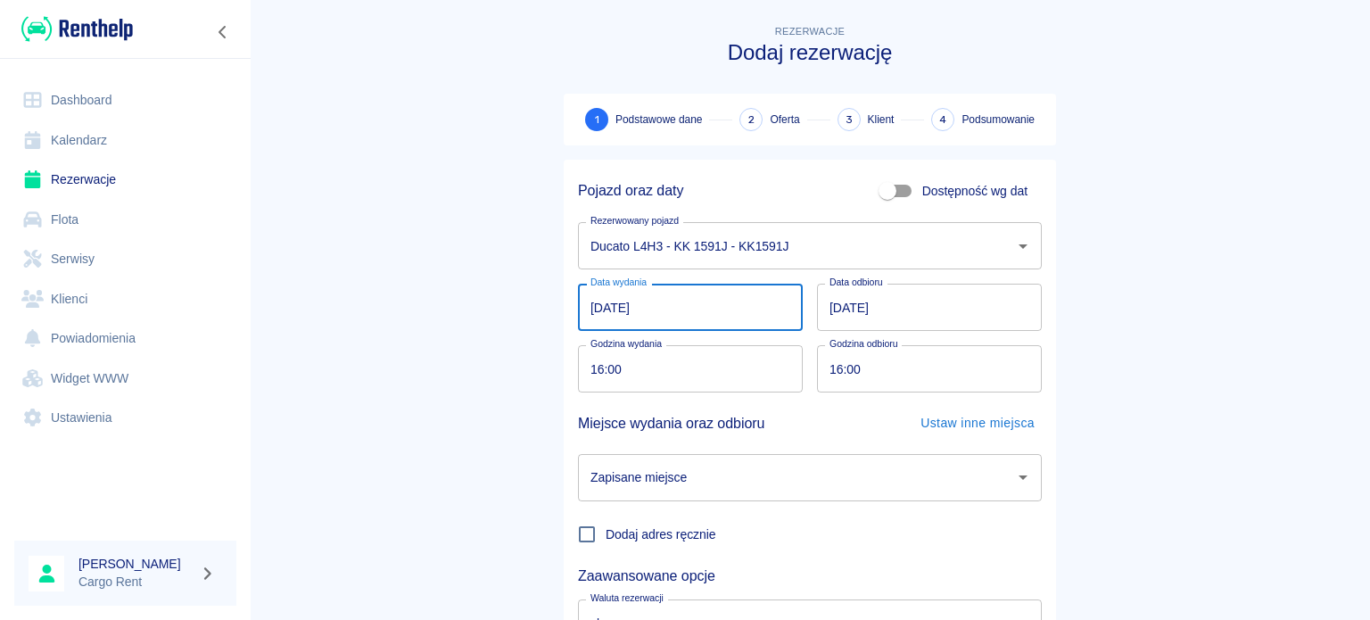
click at [582, 313] on input "[DATE]" at bounding box center [690, 307] width 225 height 47
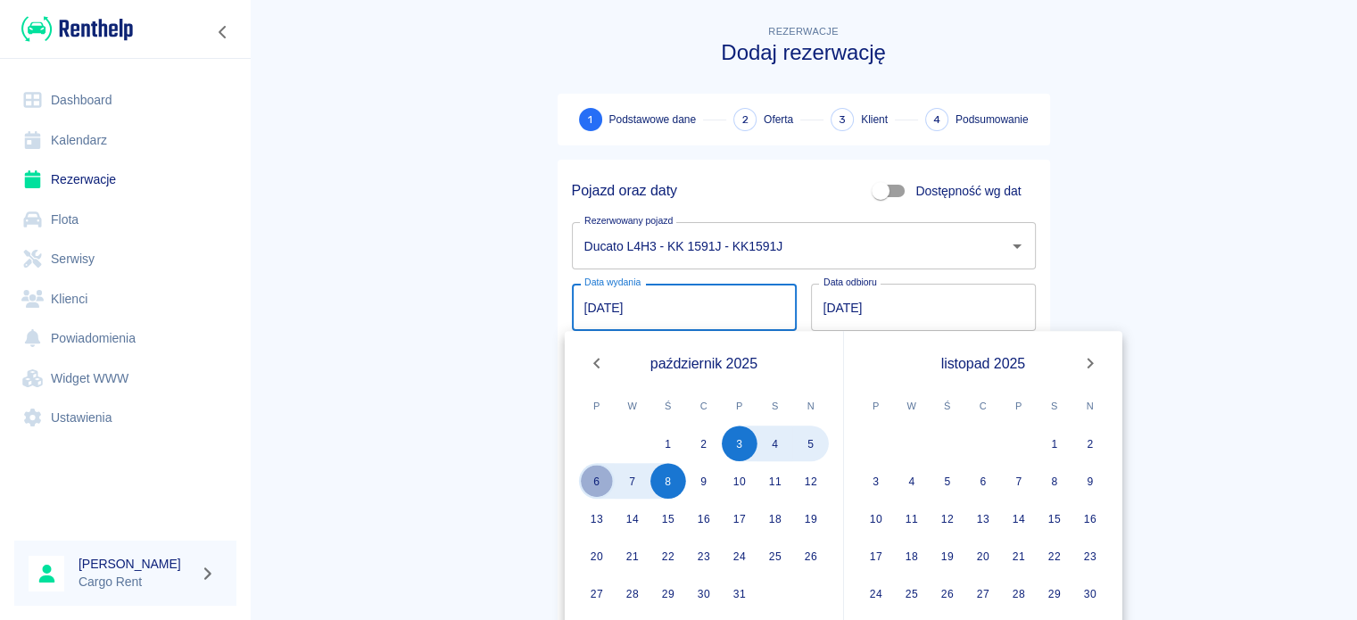
click at [600, 482] on button "6" at bounding box center [597, 481] width 36 height 36
type input "[DATE]"
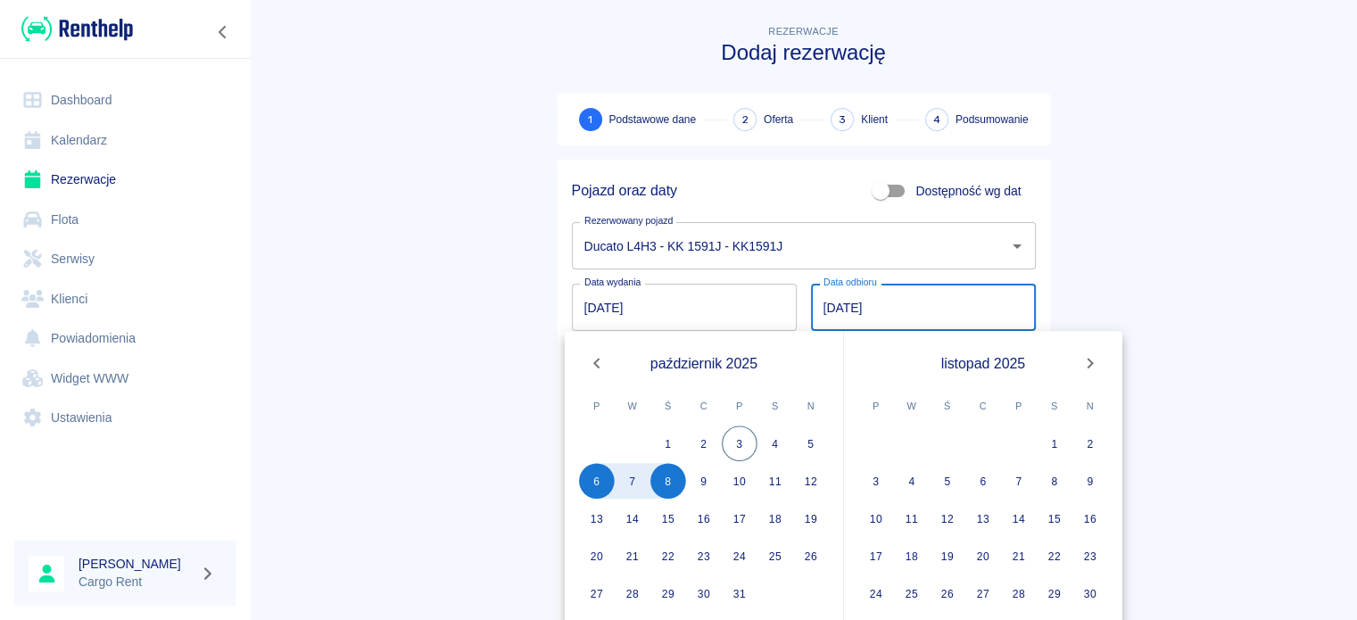
click at [489, 363] on main "Rezerwacje Dodaj rezerwację 1 Podstawowe dane 2 Oferta 3 Klient 4 Podsumowanie …" at bounding box center [803, 371] width 1107 height 701
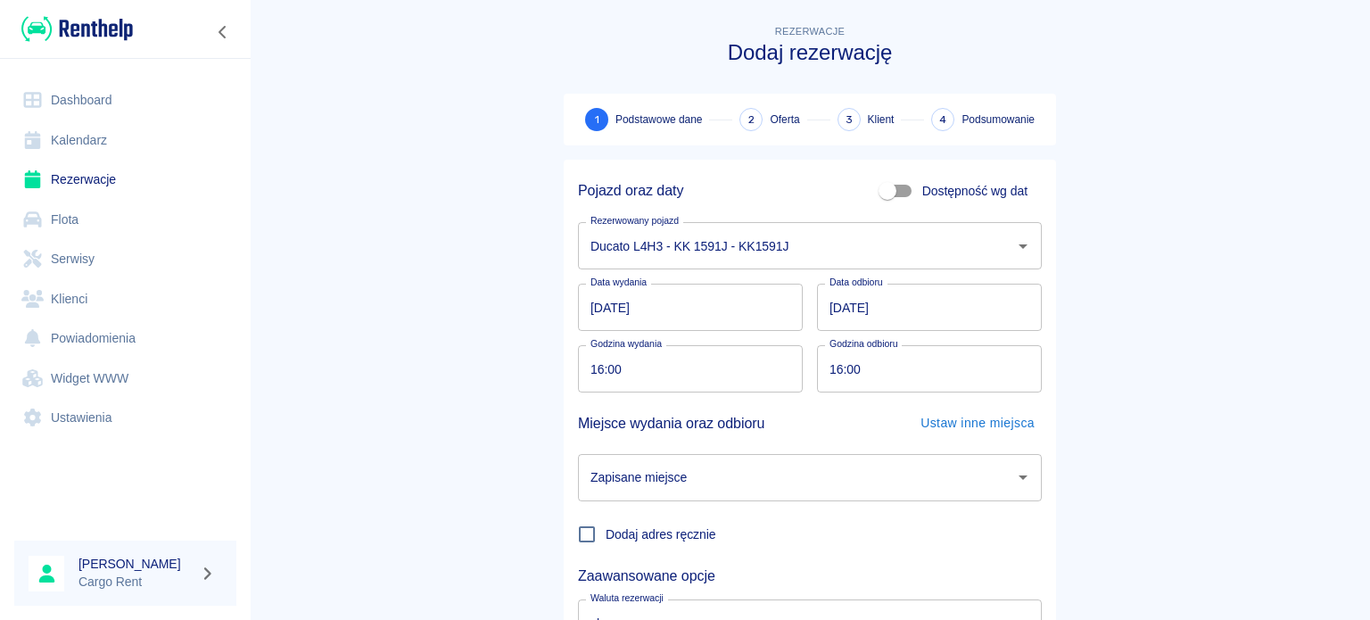
click at [578, 356] on input "16:00" at bounding box center [684, 368] width 212 height 47
type input "08:00"
click at [778, 476] on input "Zapisane miejsce" at bounding box center [796, 477] width 421 height 31
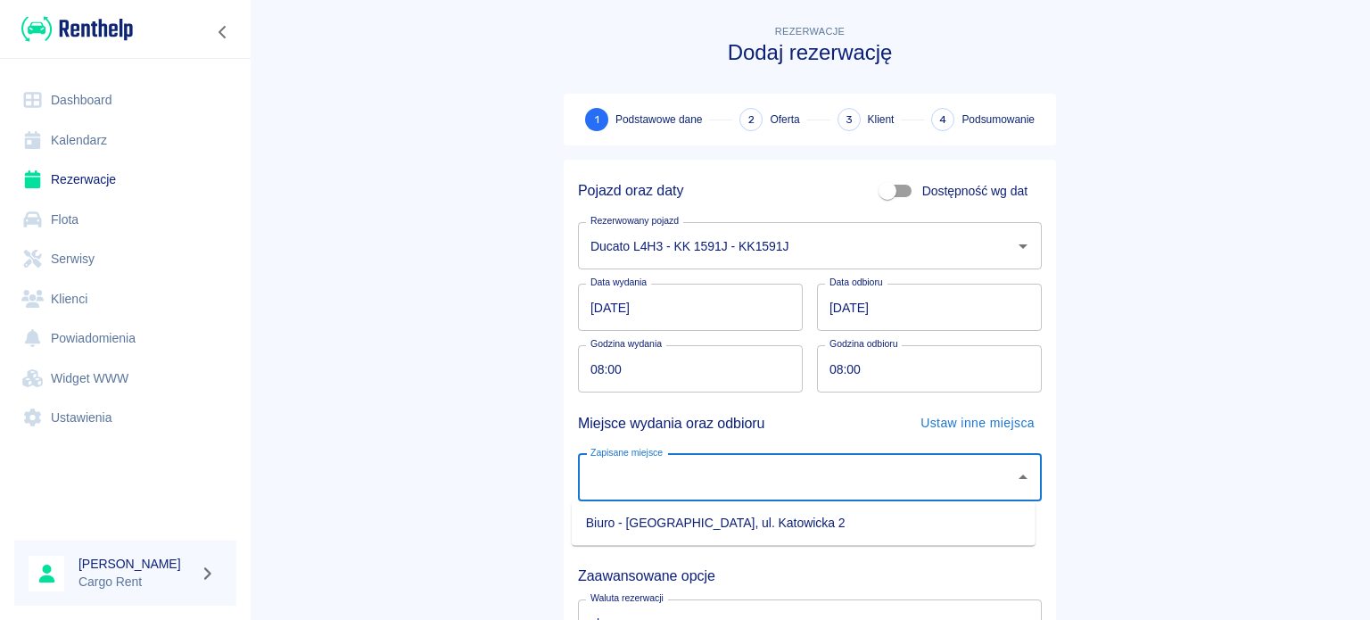
click at [767, 529] on li "Biuro - [GEOGRAPHIC_DATA], ul. Katowicka 2" at bounding box center [804, 523] width 464 height 29
type input "Biuro - [GEOGRAPHIC_DATA], ul. Katowicka 2"
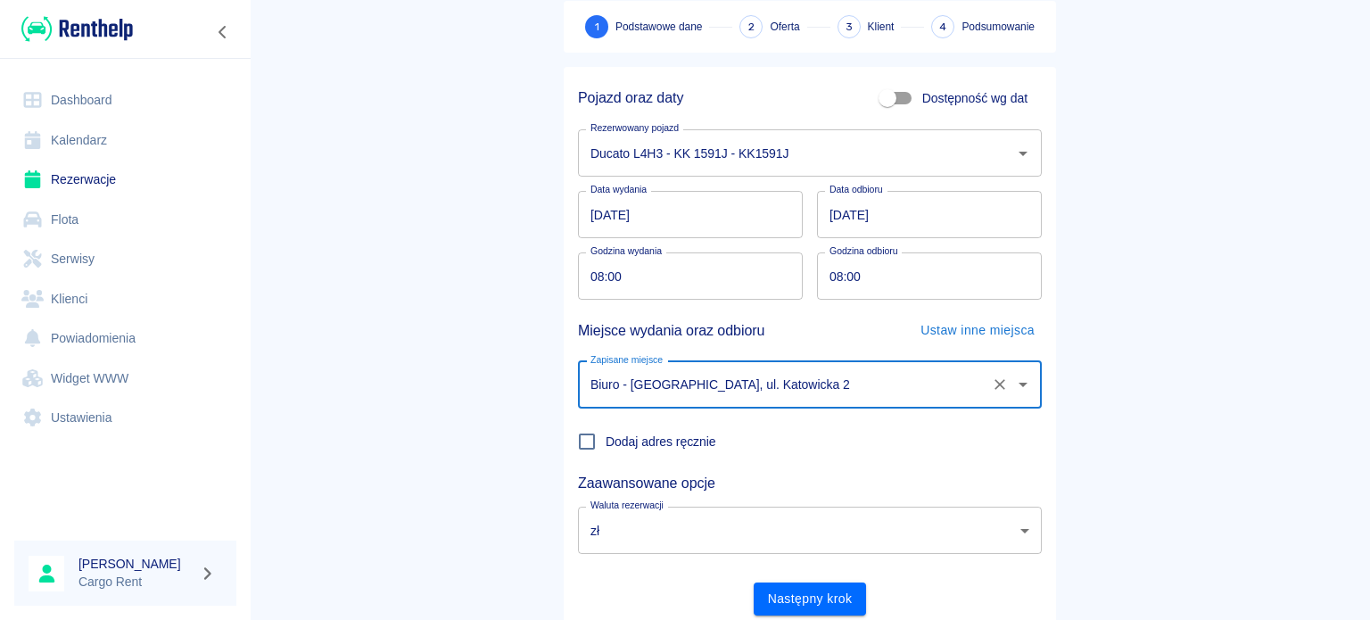
scroll to position [153, 0]
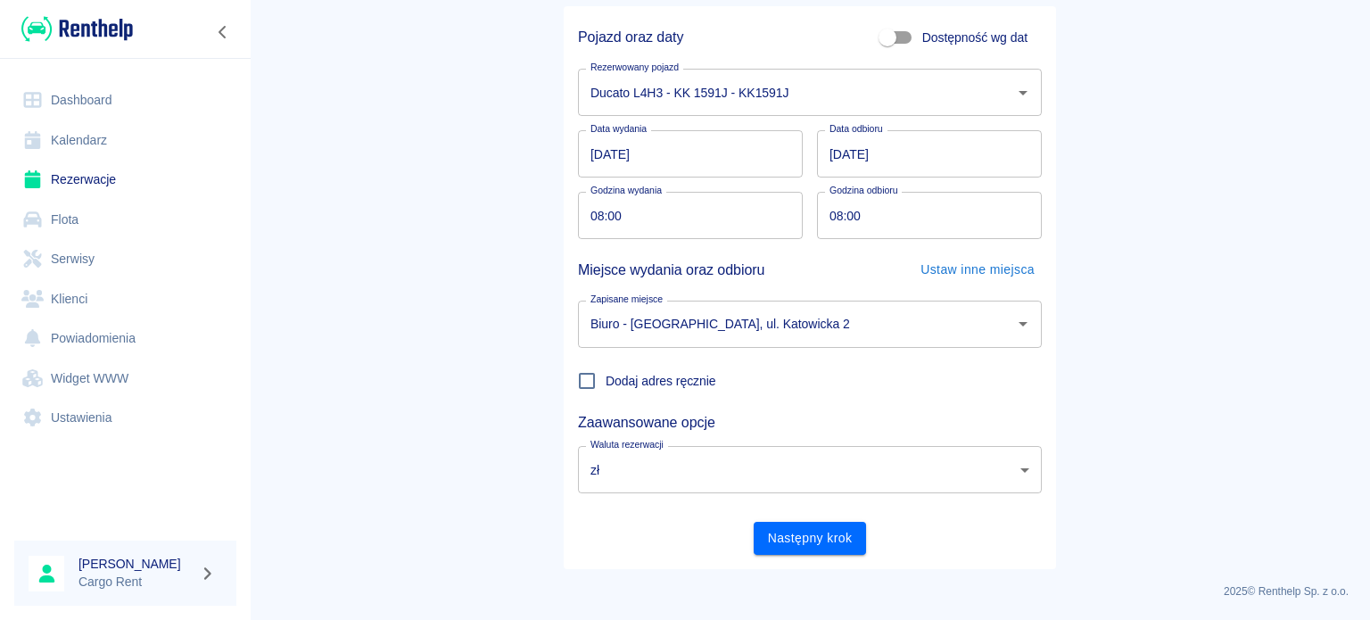
drag, startPoint x: 795, startPoint y: 565, endPoint x: 798, endPoint y: 556, distance: 9.3
click at [795, 564] on div "Pojazd oraz daty Dostępność wg dat Rezerwowany pojazd Ducato L4H3 - KK 1591J - …" at bounding box center [810, 287] width 492 height 563
click at [809, 546] on button "Następny krok" at bounding box center [810, 538] width 113 height 33
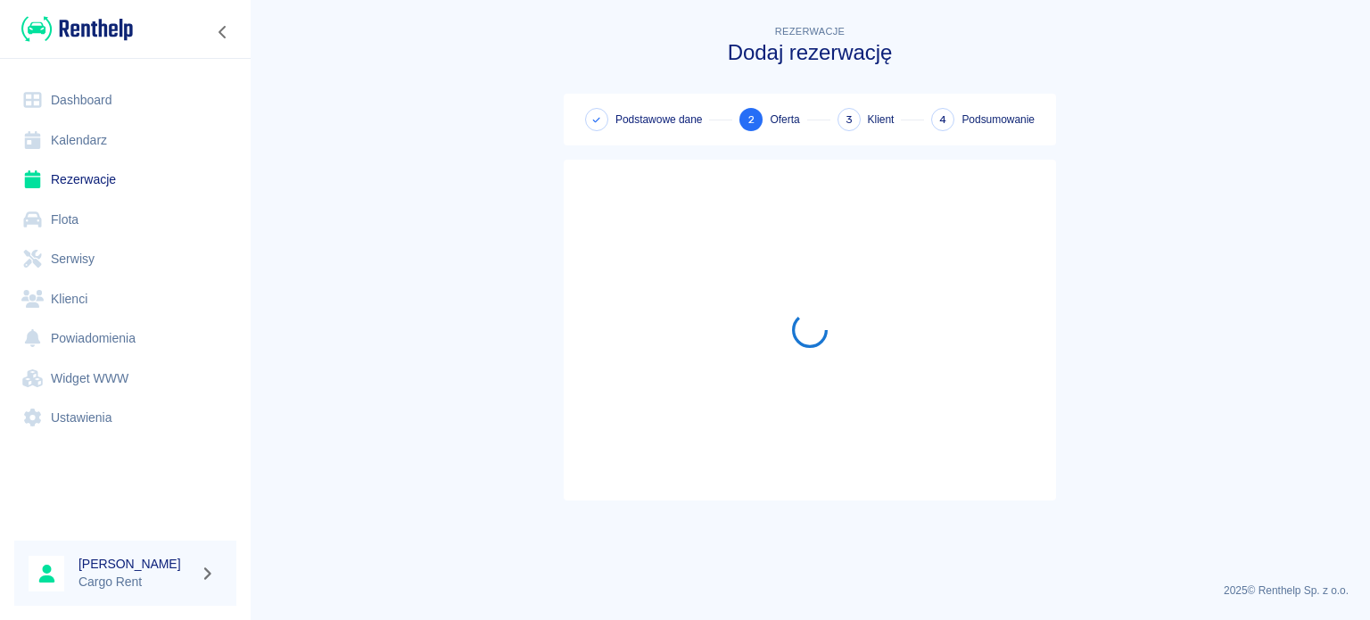
scroll to position [0, 0]
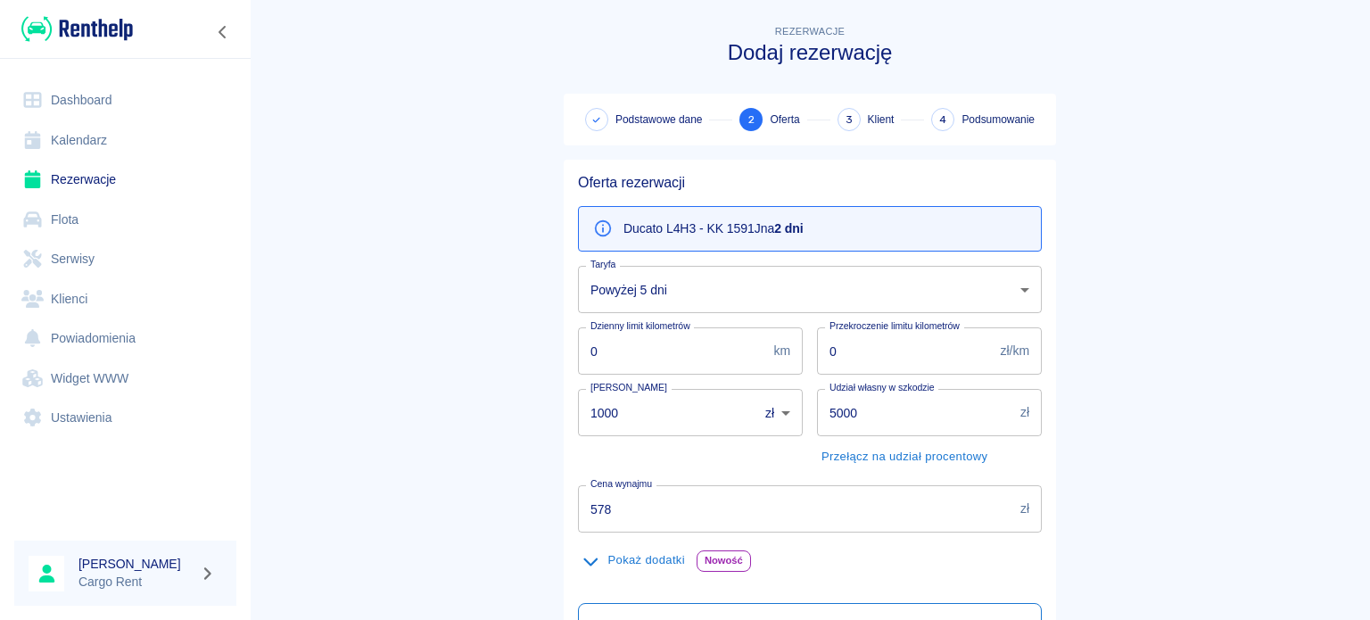
click at [672, 302] on body "Używamy plików Cookies, by zapewnić Ci najlepsze możliwe doświadczenie. Aby dow…" at bounding box center [685, 310] width 1370 height 620
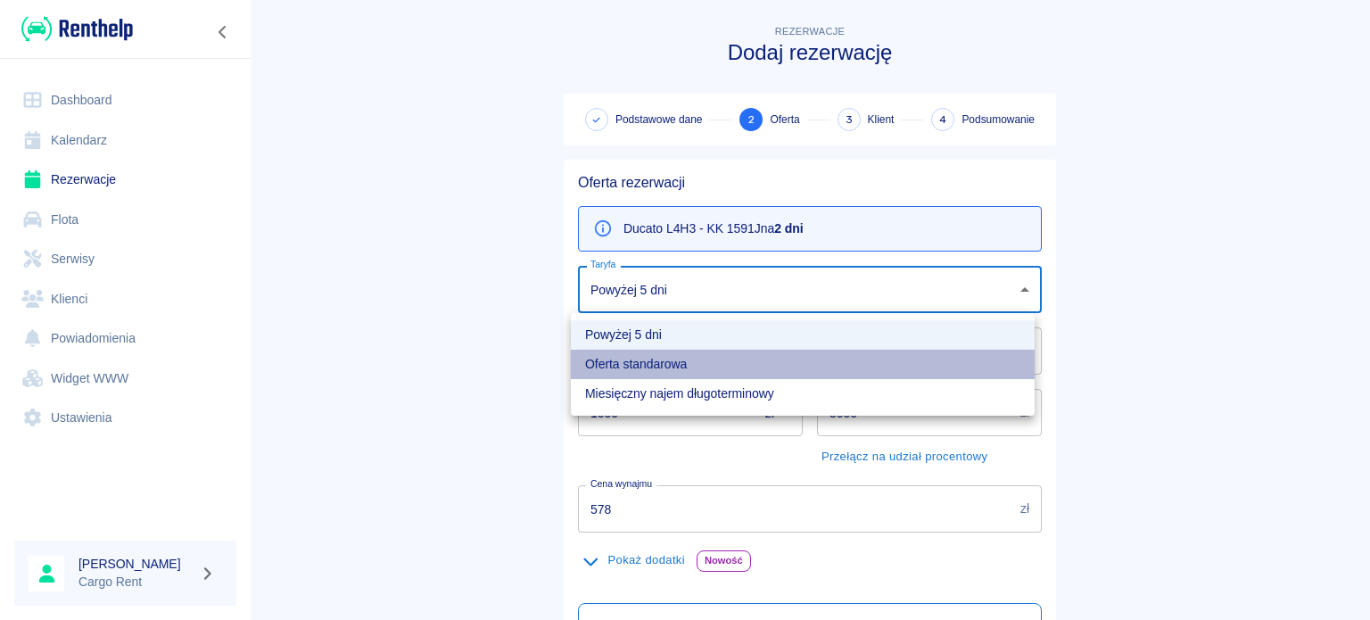
click at [643, 356] on li "Oferta standarowa" at bounding box center [803, 364] width 464 height 29
type input "b8f65f0d-a527-40e2-b6d7-9ee6f30439a2"
type input "638"
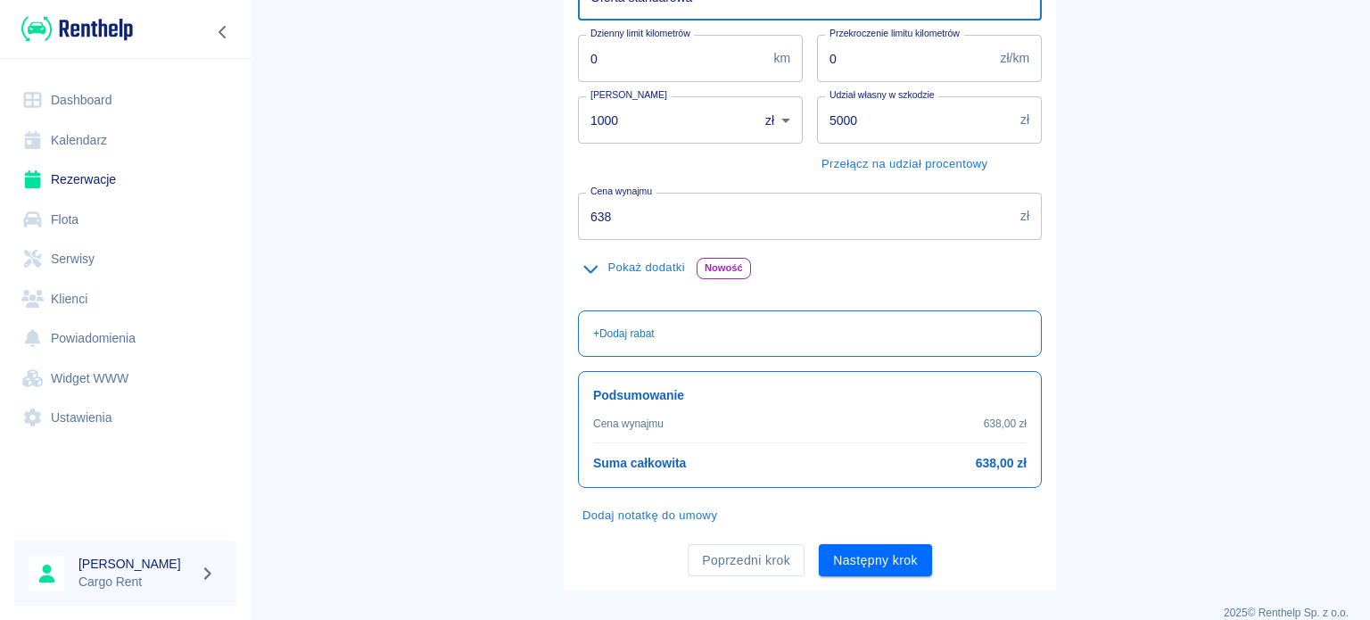
scroll to position [314, 0]
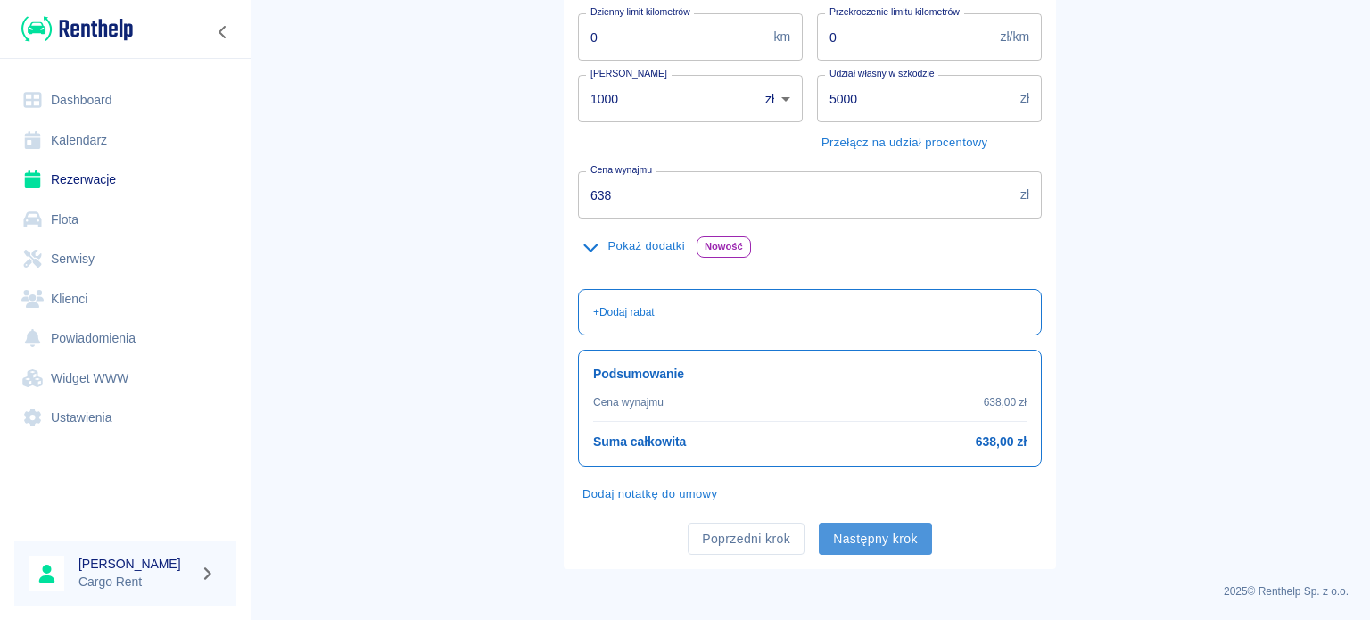
click at [892, 526] on button "Następny krok" at bounding box center [875, 539] width 113 height 33
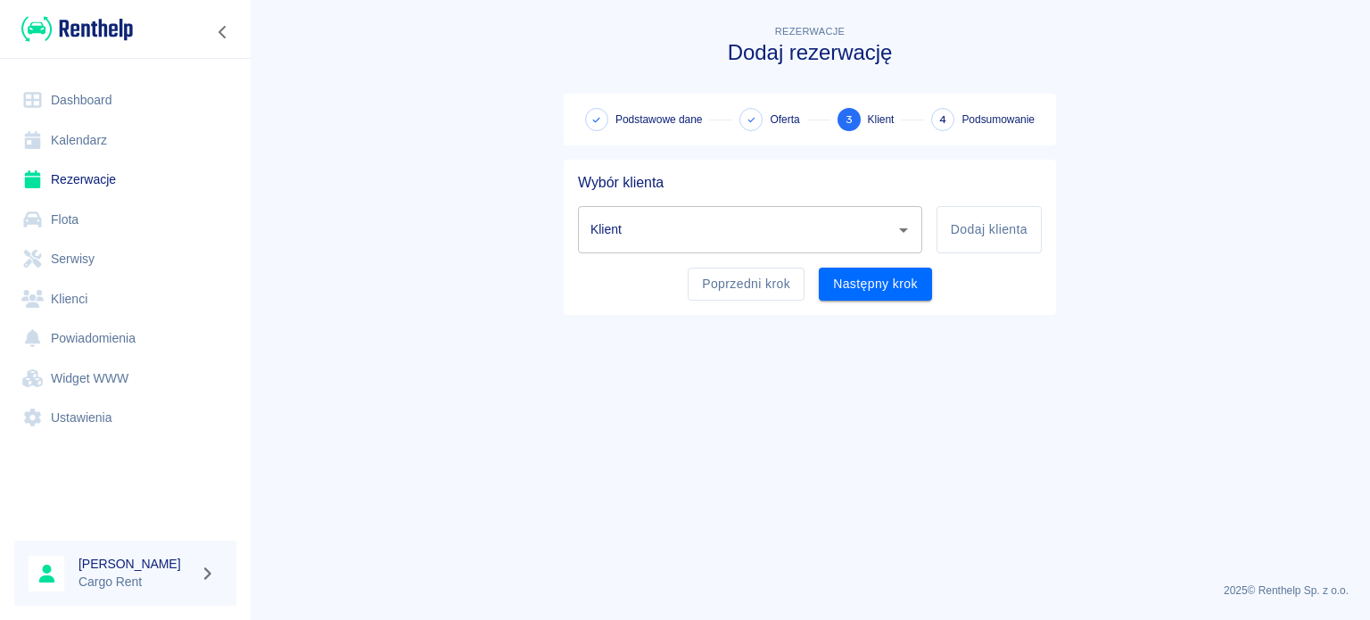
scroll to position [0, 0]
click at [689, 240] on input "Klient" at bounding box center [737, 229] width 302 height 31
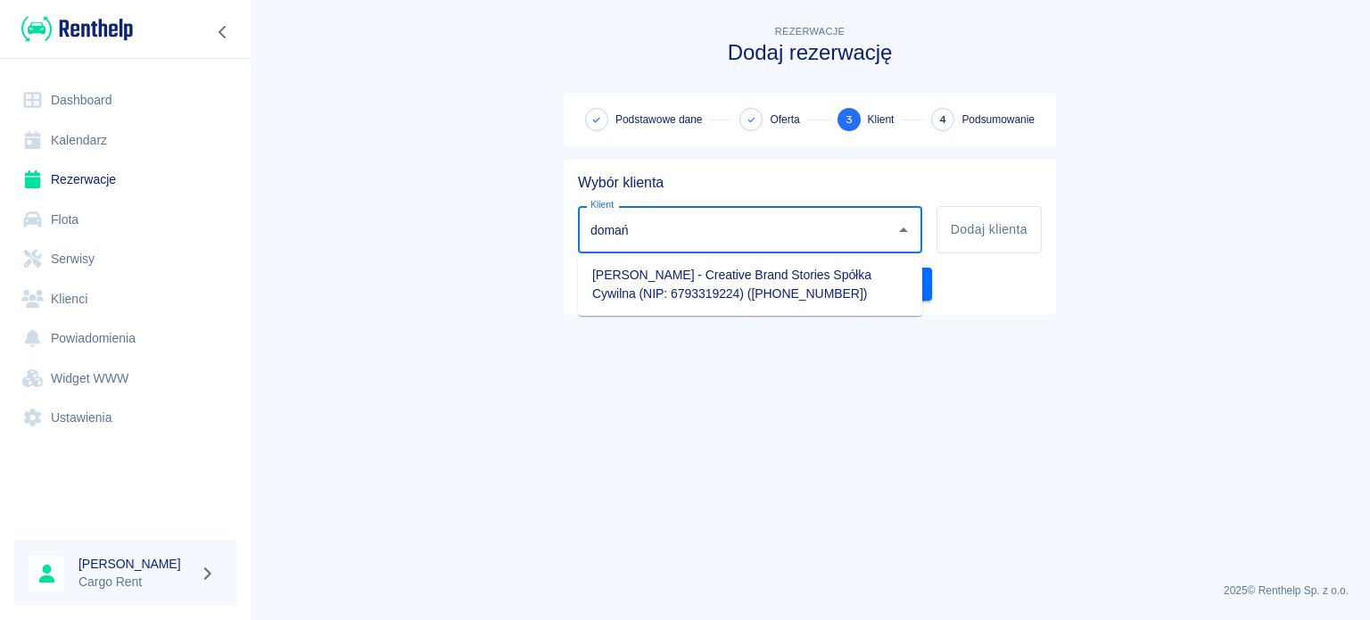
click at [711, 278] on li "[PERSON_NAME] - Creative Brand Stories Spółka Cywilna (NIP: 6793319224) ([PHONE…" at bounding box center [750, 285] width 344 height 48
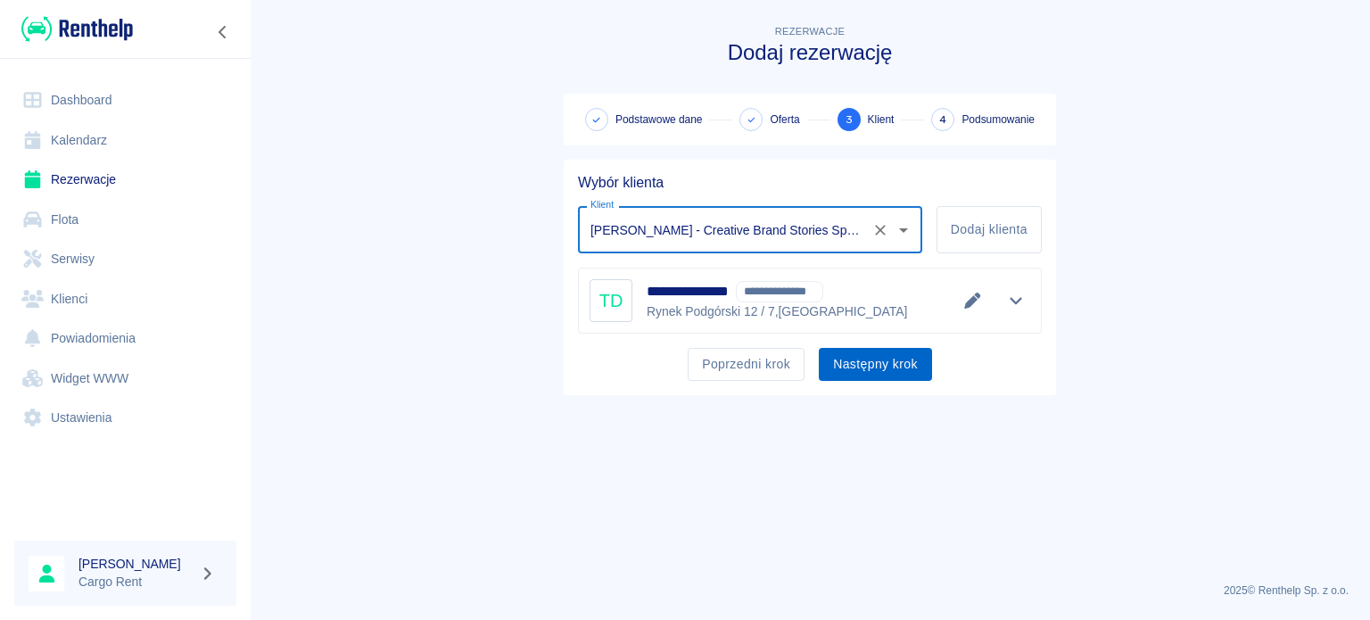
type input "[PERSON_NAME] - Creative Brand Stories Spółka Cywilna (NIP: 6793319224) ([PHONE…"
click at [826, 359] on button "Następny krok" at bounding box center [875, 364] width 113 height 33
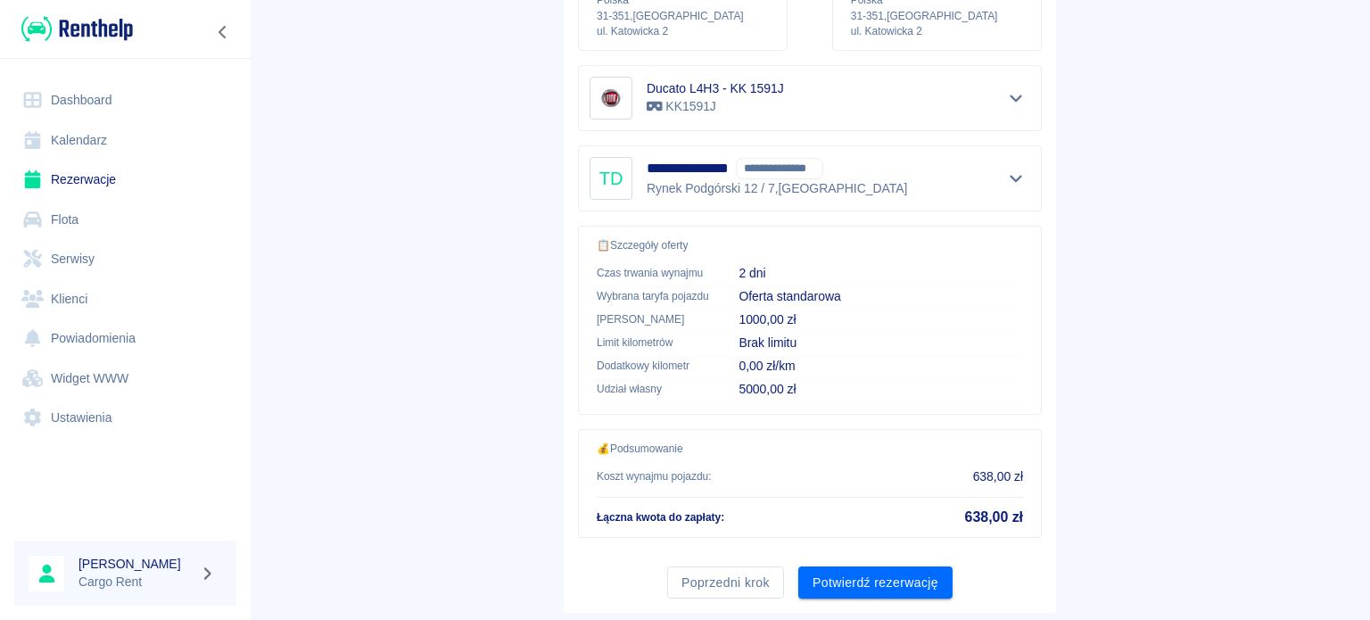
scroll to position [339, 0]
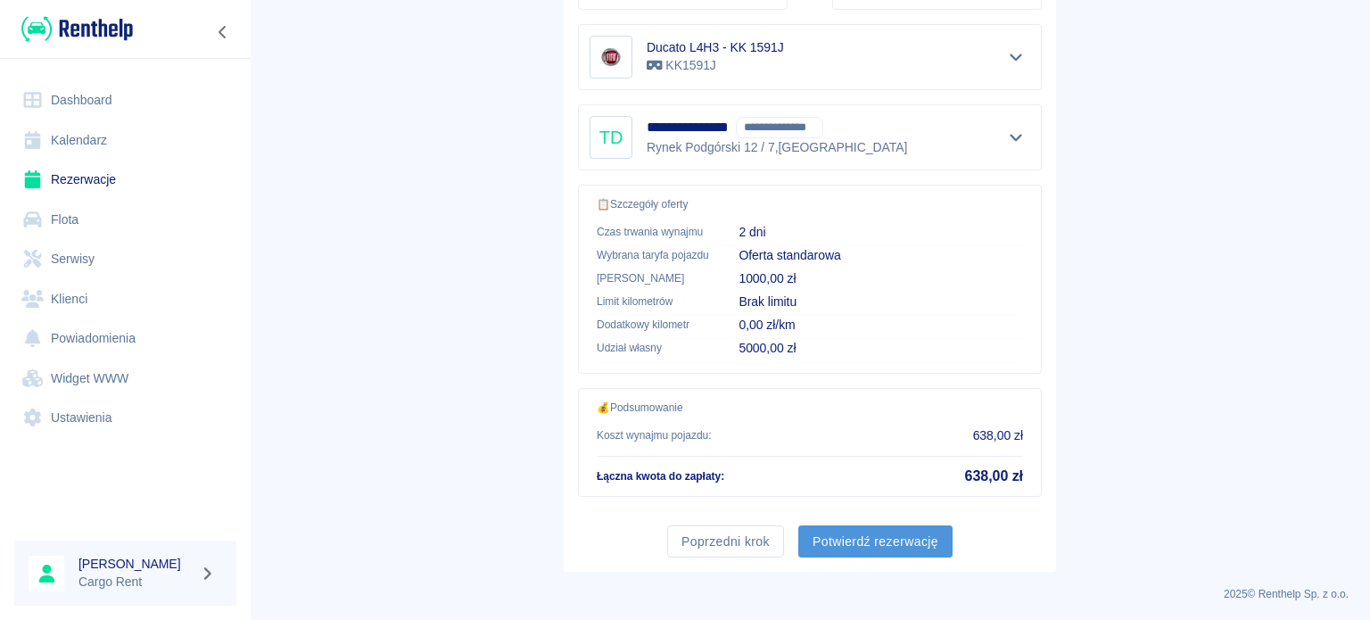
click at [881, 536] on button "Potwierdź rezerwację" at bounding box center [876, 541] width 154 height 33
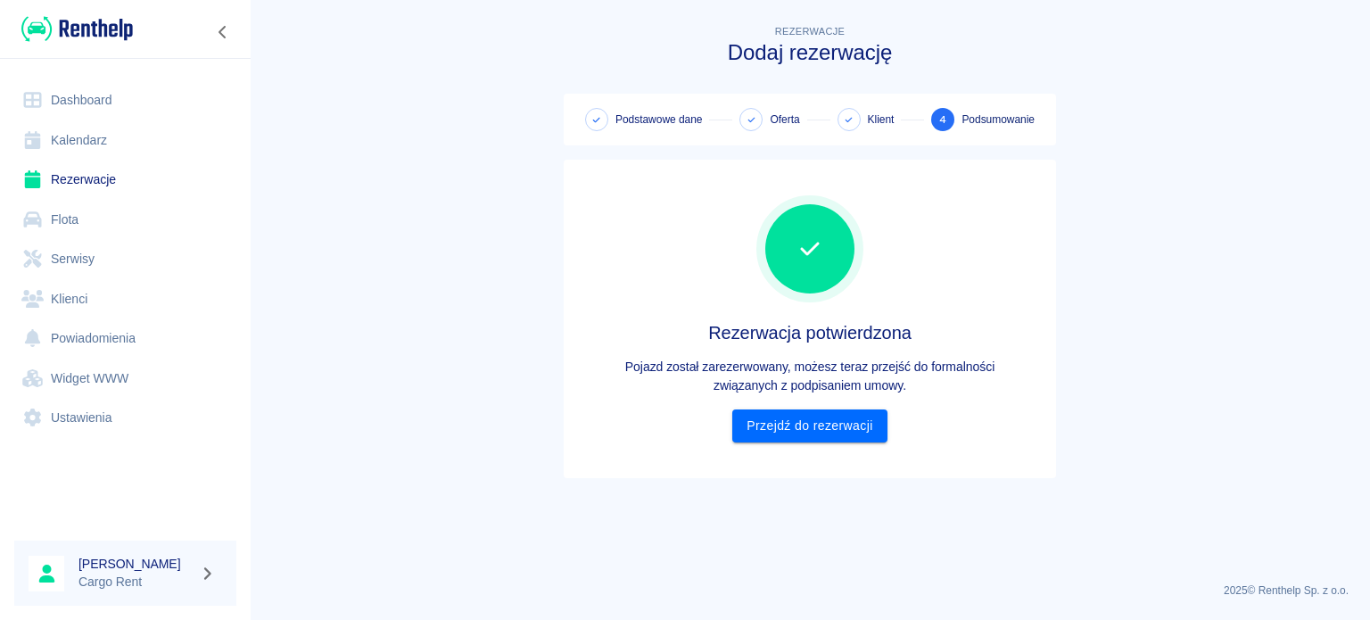
scroll to position [0, 0]
click at [807, 417] on link "Przejdź do rezerwacji" at bounding box center [809, 426] width 154 height 33
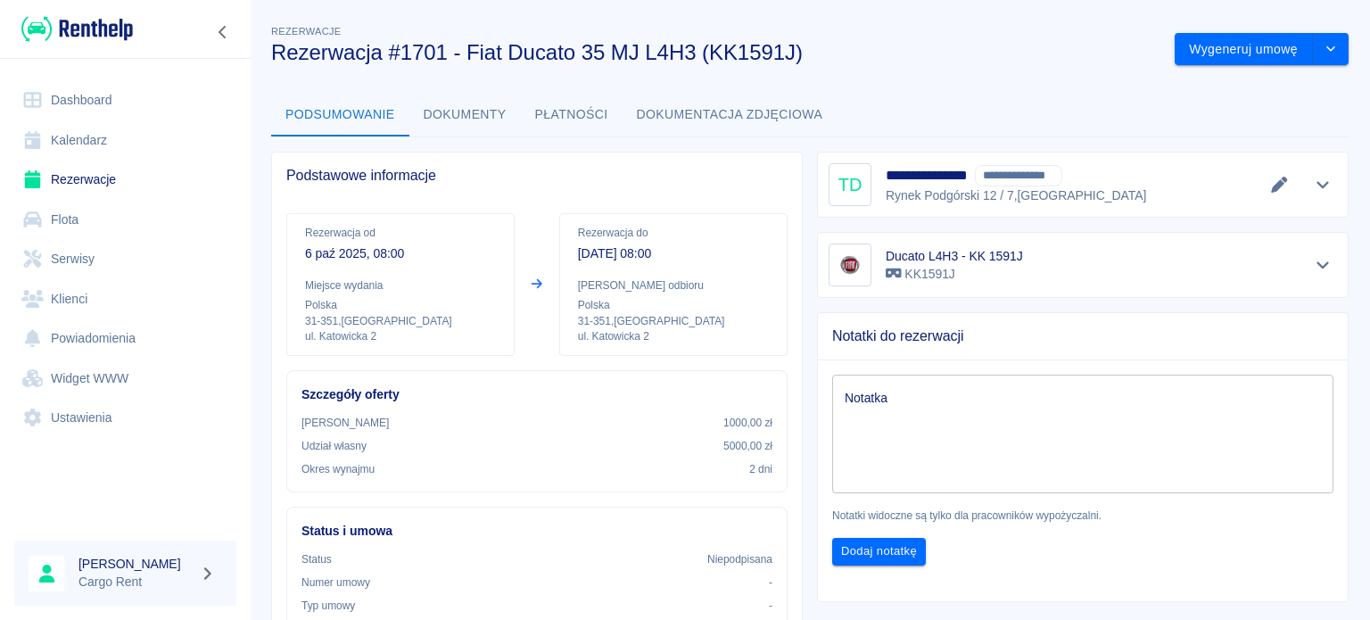
click at [107, 12] on div at bounding box center [125, 29] width 251 height 58
click at [92, 41] on img at bounding box center [77, 28] width 112 height 29
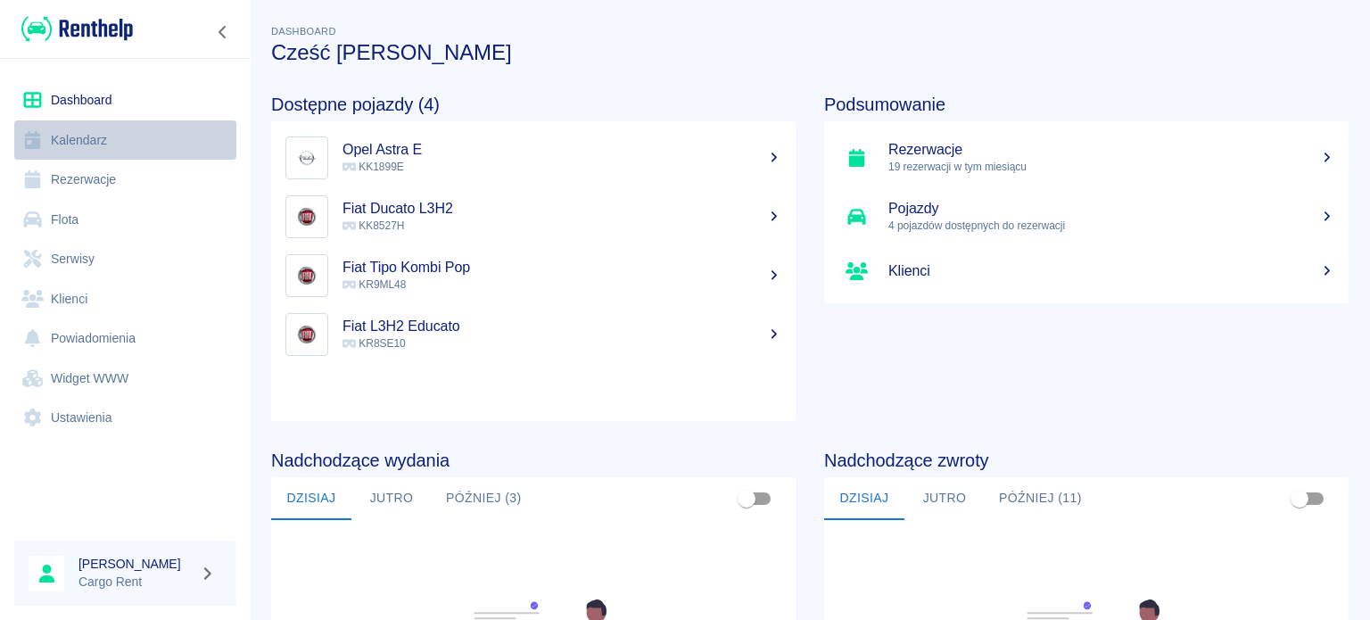
click at [150, 144] on link "Kalendarz" at bounding box center [125, 140] width 222 height 40
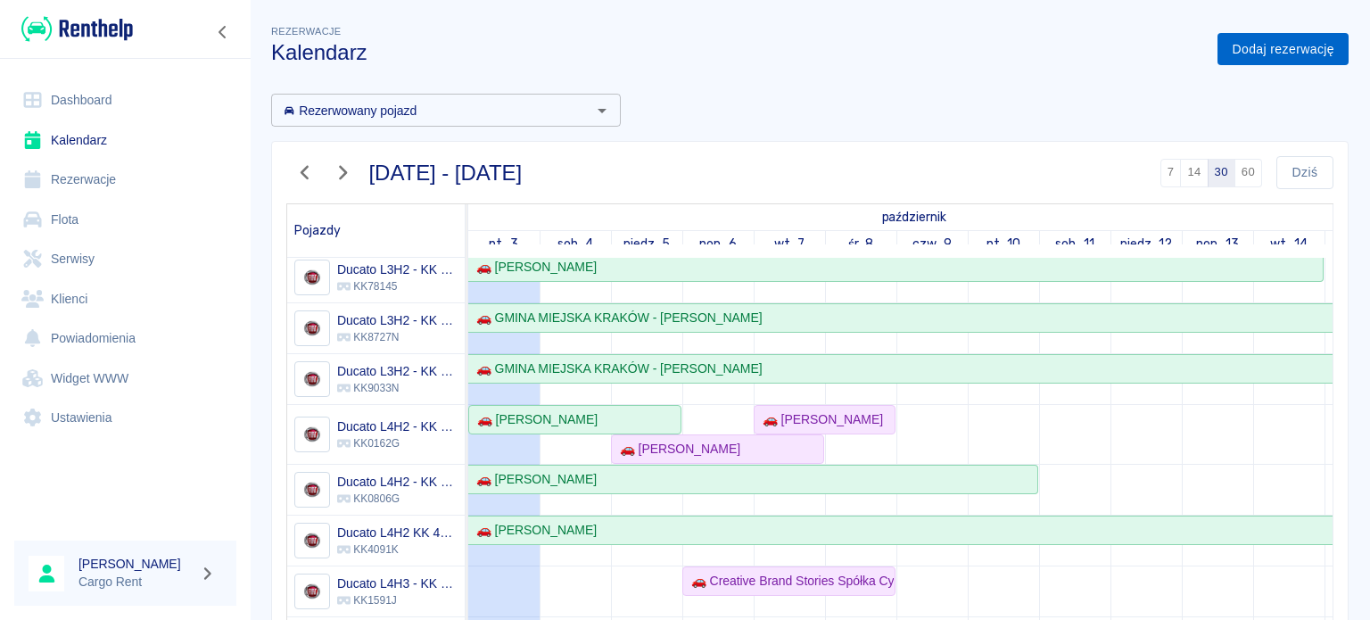
scroll to position [118, 0]
